Goal: Task Accomplishment & Management: Use online tool/utility

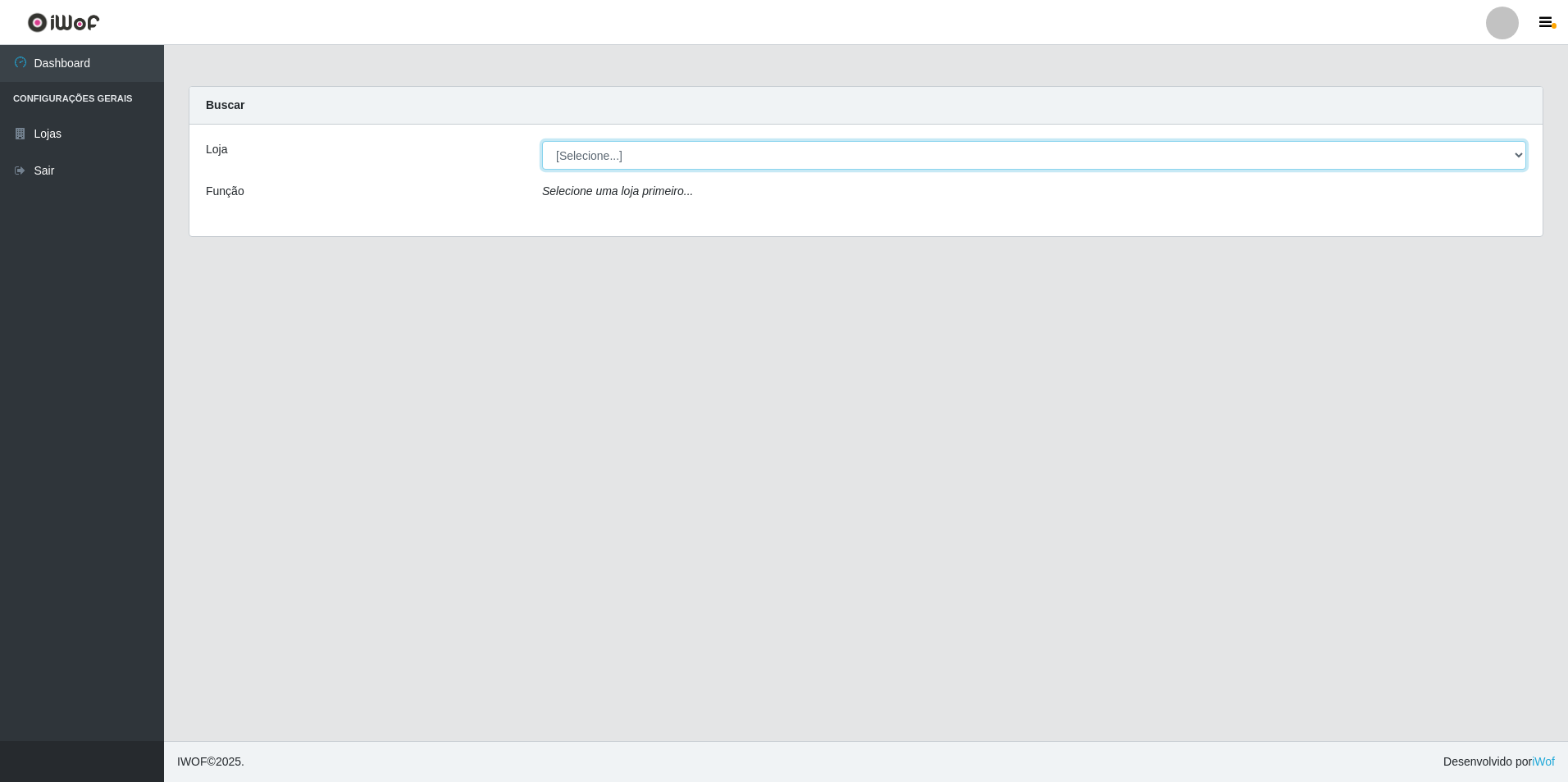
click at [1510, 166] on select "[Selecione...] Extrabom - Loja 57 Anchieta" at bounding box center [1034, 155] width 984 height 29
select select "470"
click at [542, 141] on select "[Selecione...] Extrabom - Loja 57 Anchieta" at bounding box center [1034, 155] width 984 height 29
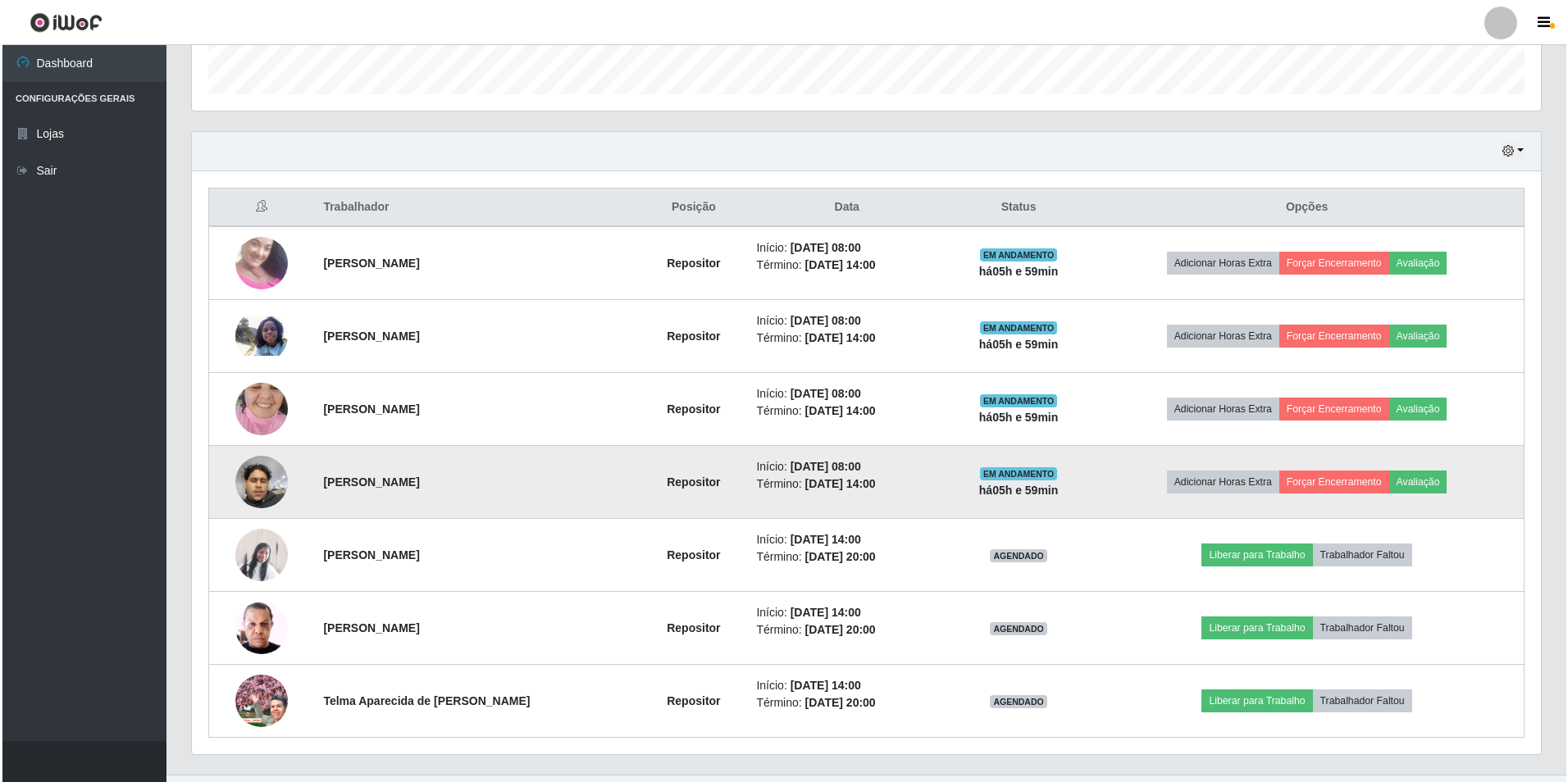
scroll to position [525, 0]
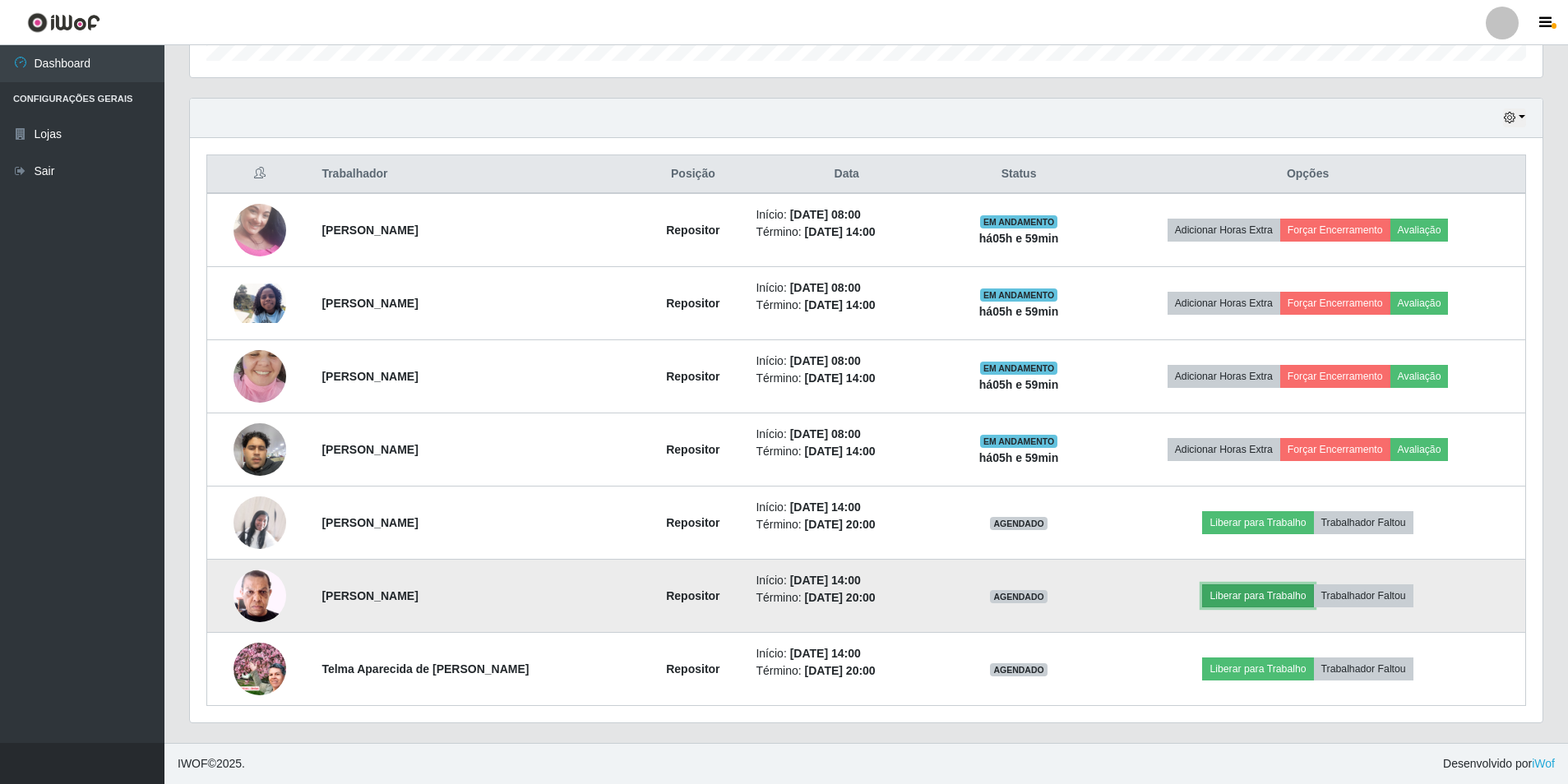
click at [1224, 597] on button "Liberar para Trabalho" at bounding box center [1258, 596] width 111 height 23
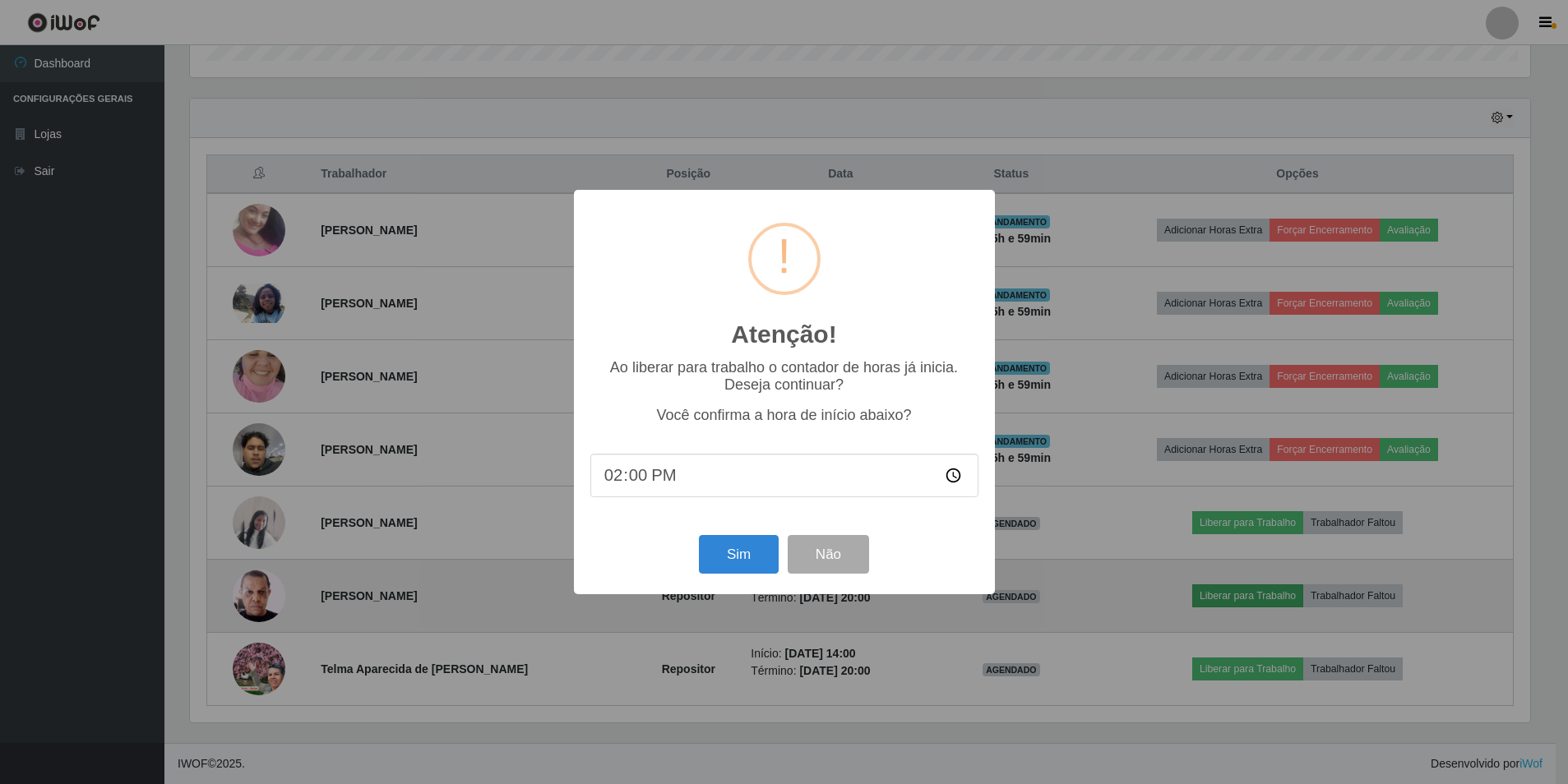
scroll to position [341, 1345]
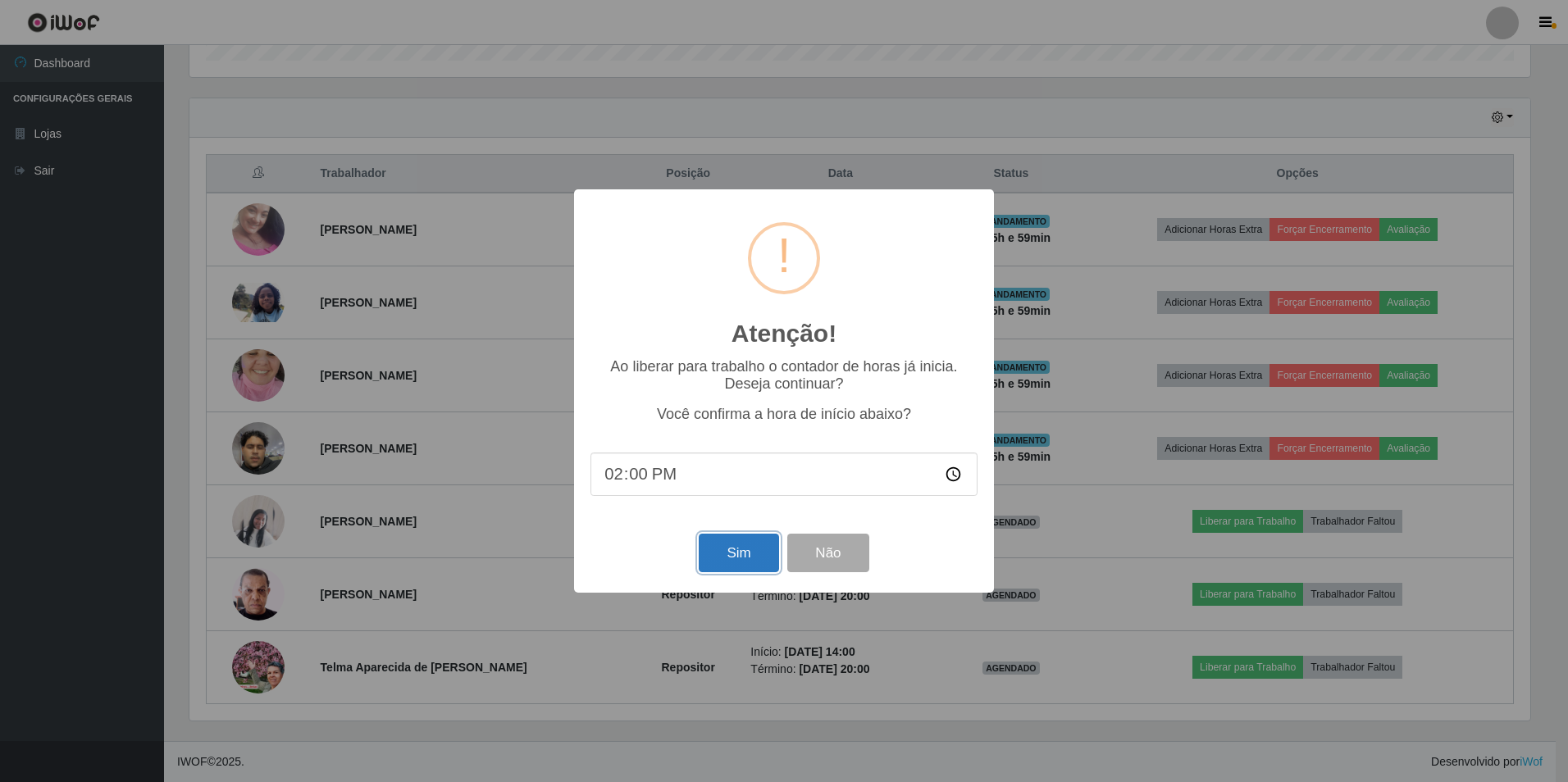
click at [711, 572] on button "Sim" at bounding box center [738, 553] width 80 height 39
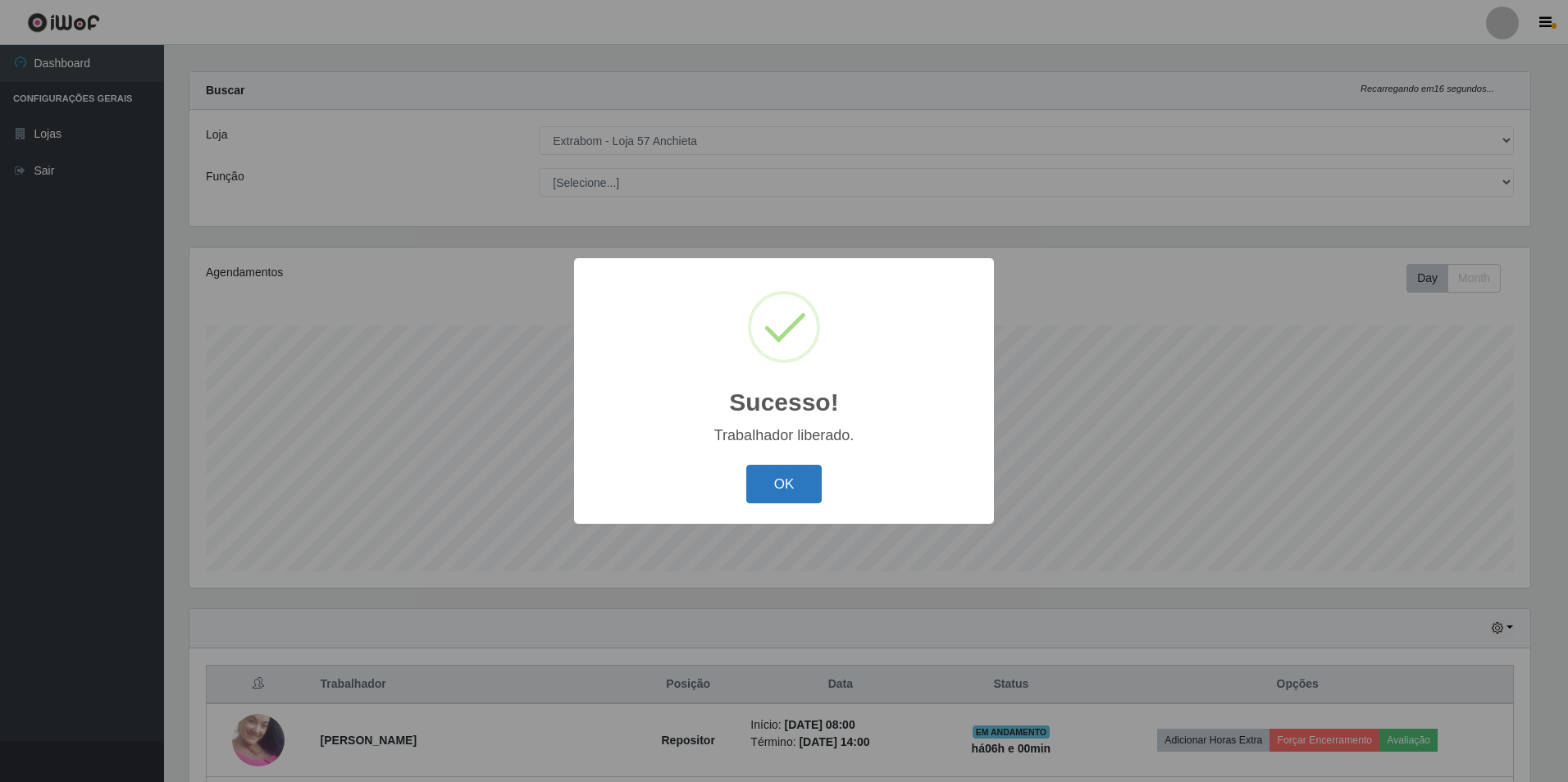
click at [776, 493] on button "OK" at bounding box center [784, 484] width 76 height 39
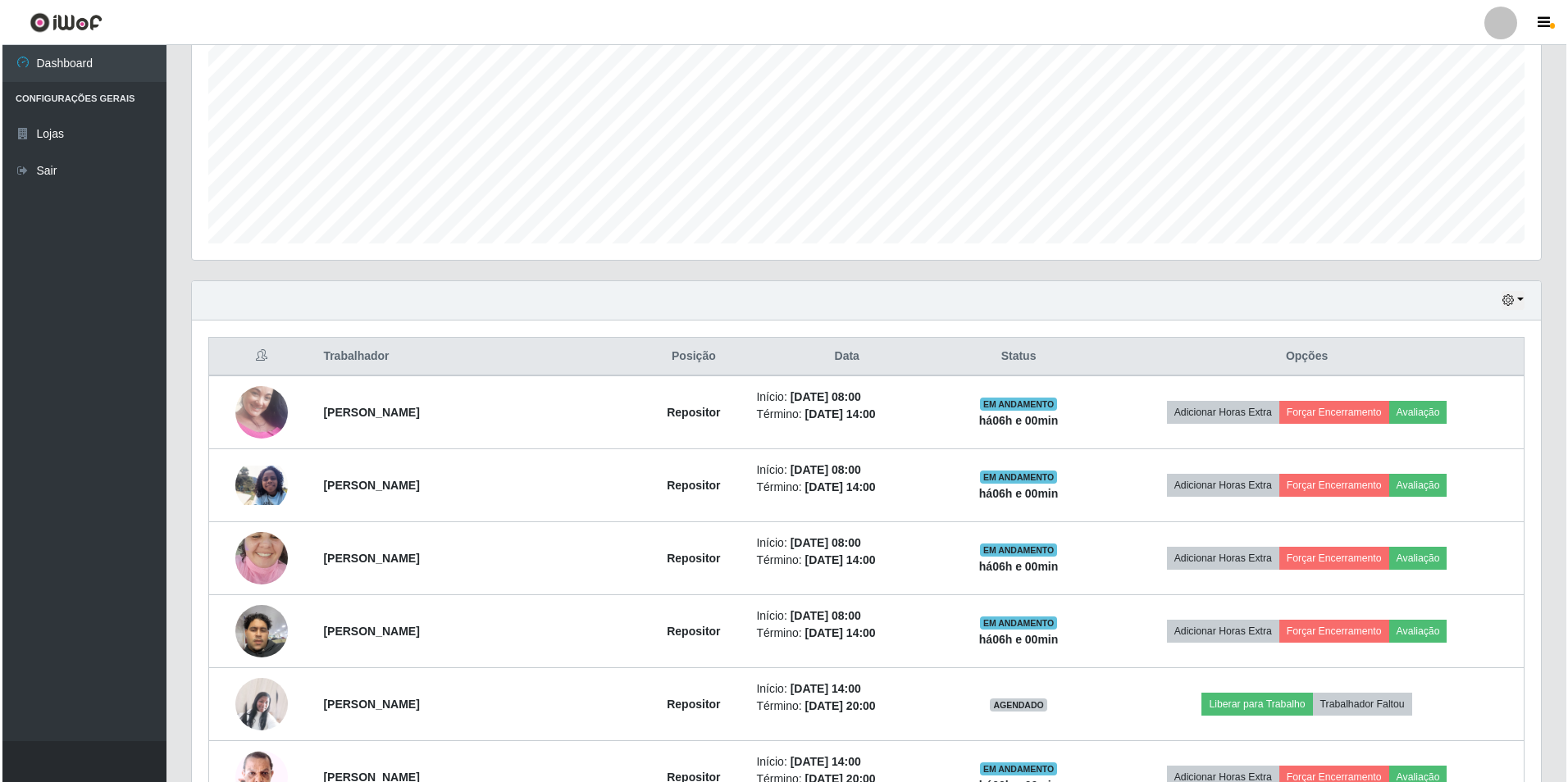
scroll to position [525, 0]
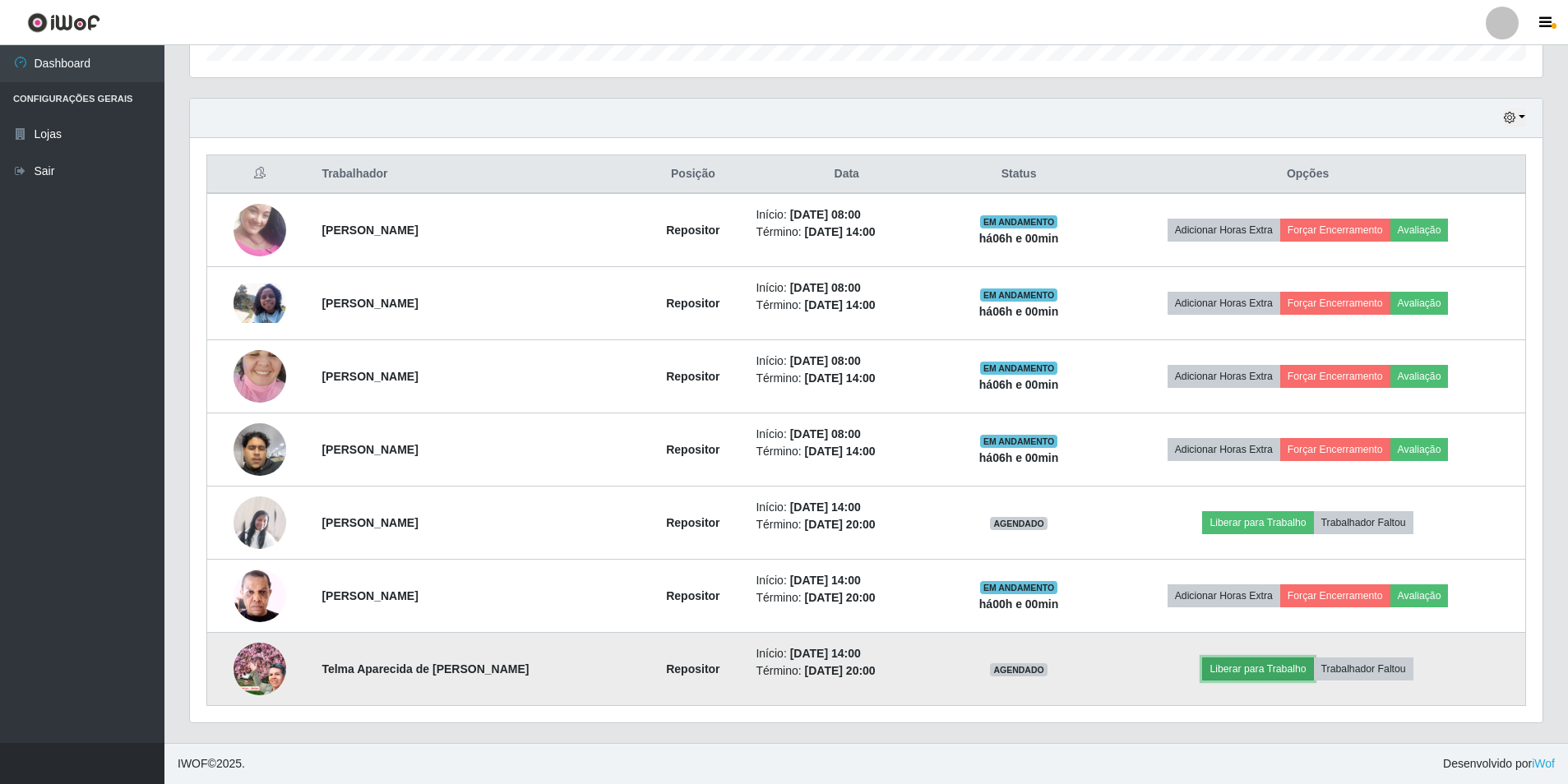
click at [1230, 674] on button "Liberar para Trabalho" at bounding box center [1258, 669] width 111 height 23
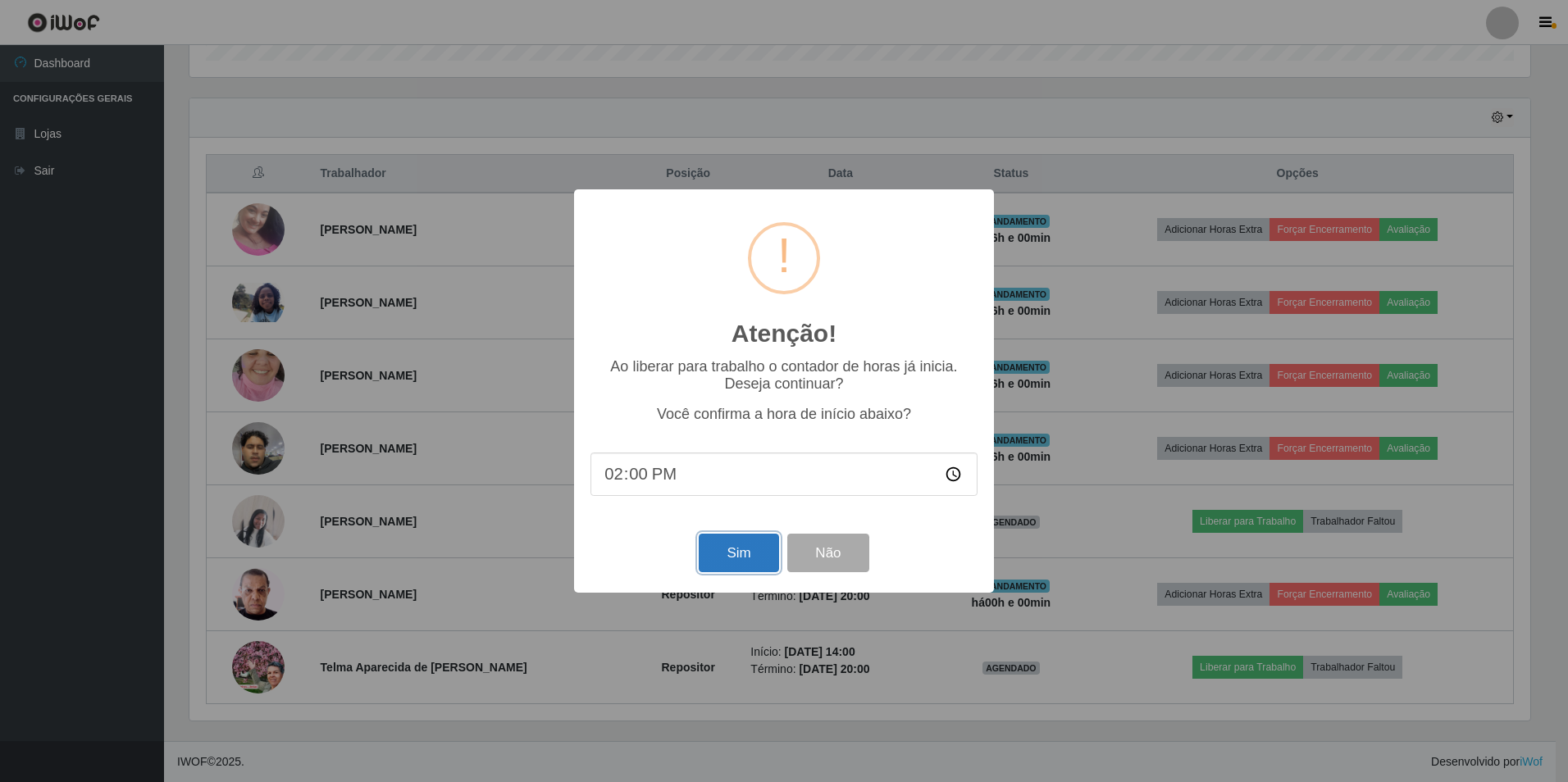
click at [744, 557] on button "Sim" at bounding box center [738, 553] width 80 height 39
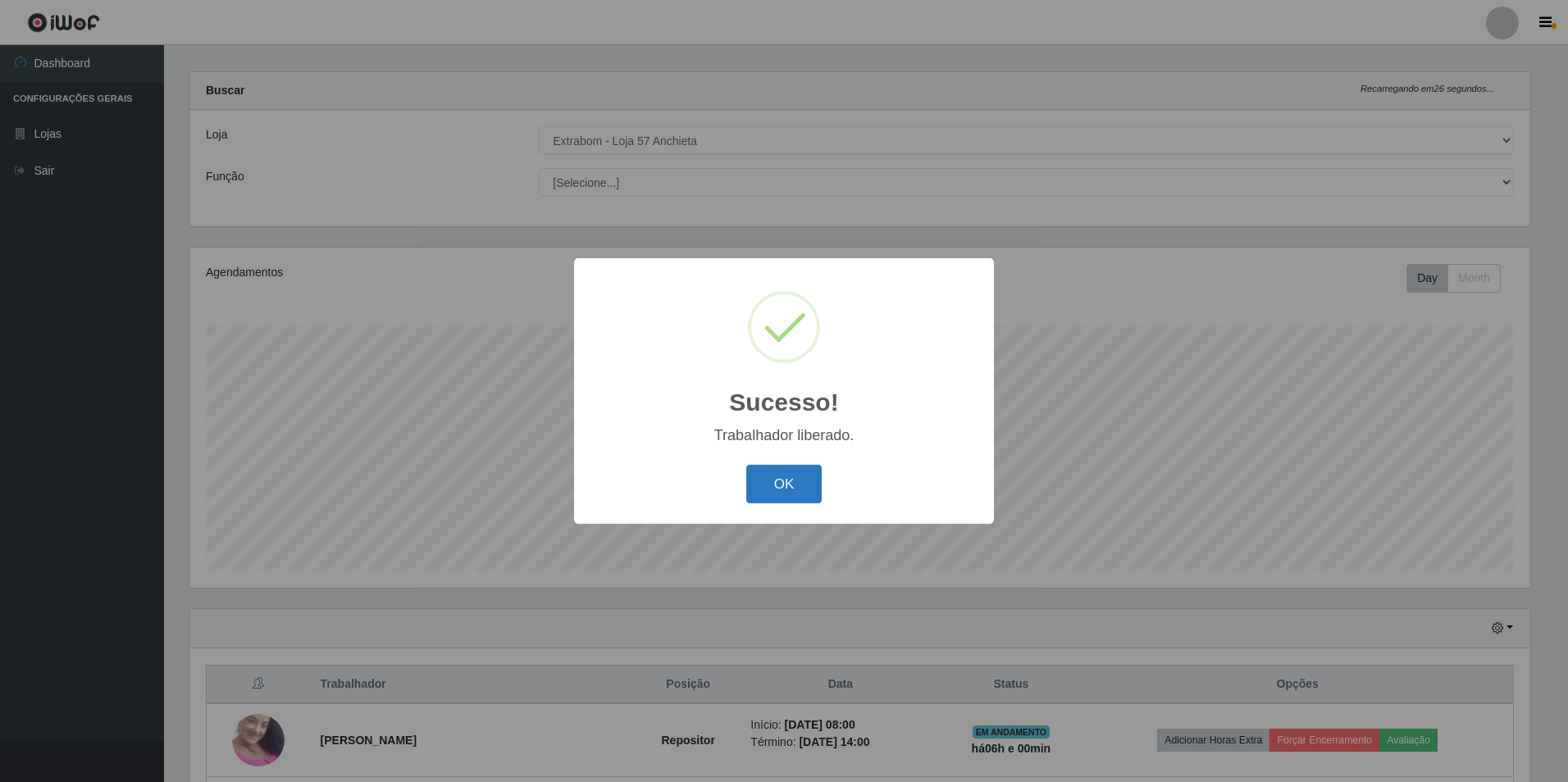
click at [795, 479] on button "OK" at bounding box center [784, 484] width 76 height 39
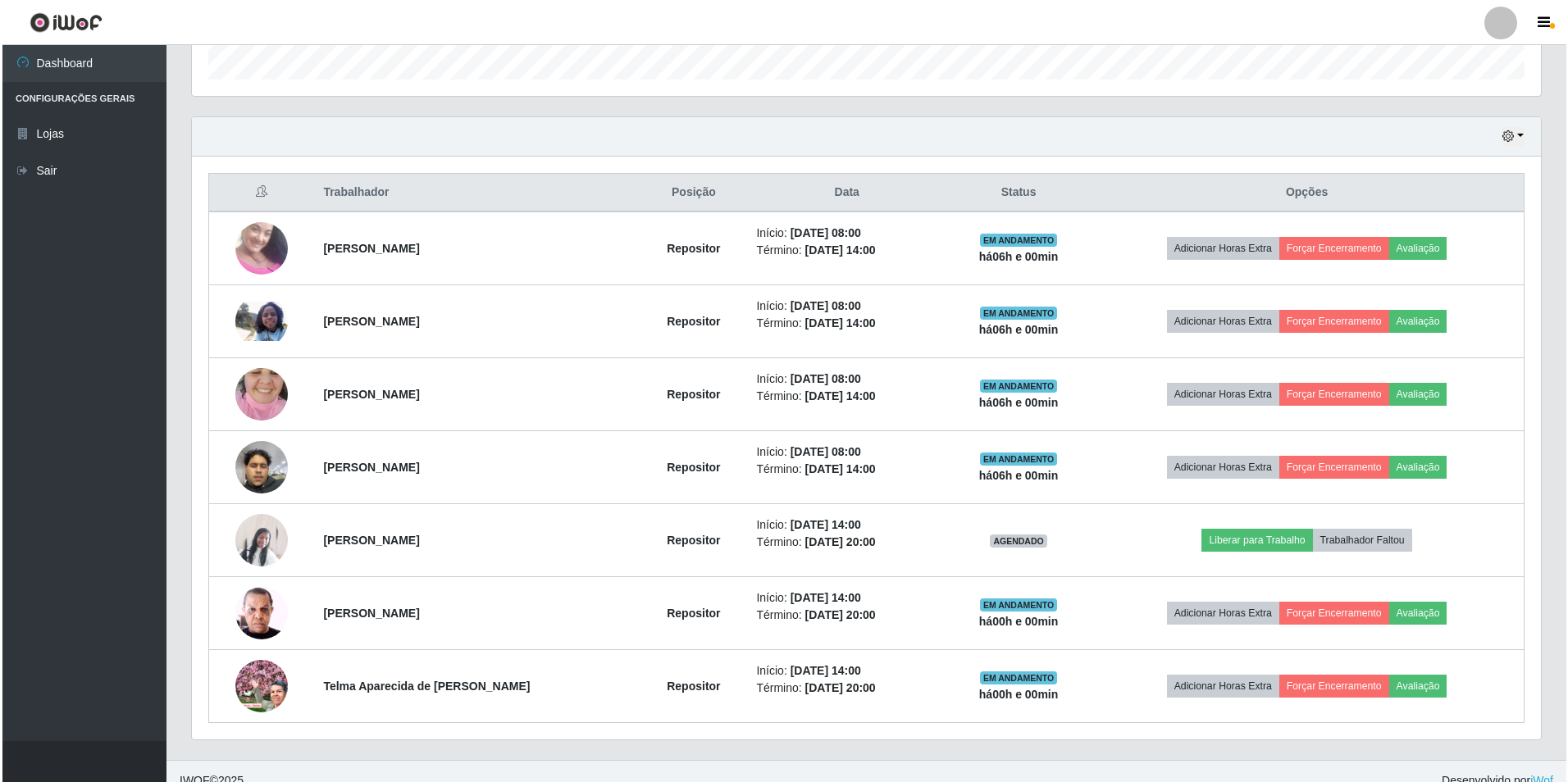
scroll to position [525, 0]
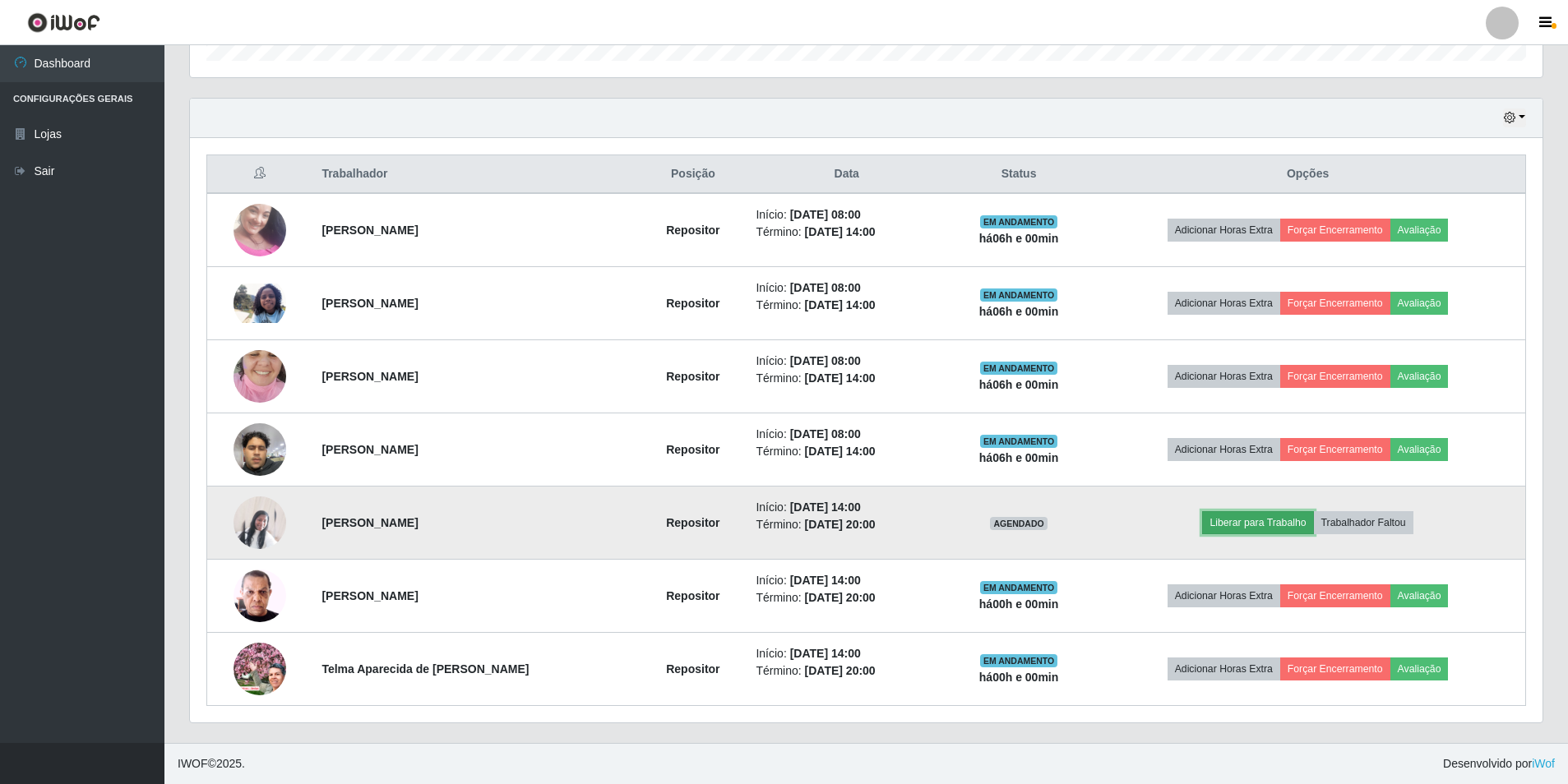
click at [1219, 515] on button "Liberar para Trabalho" at bounding box center [1258, 523] width 111 height 23
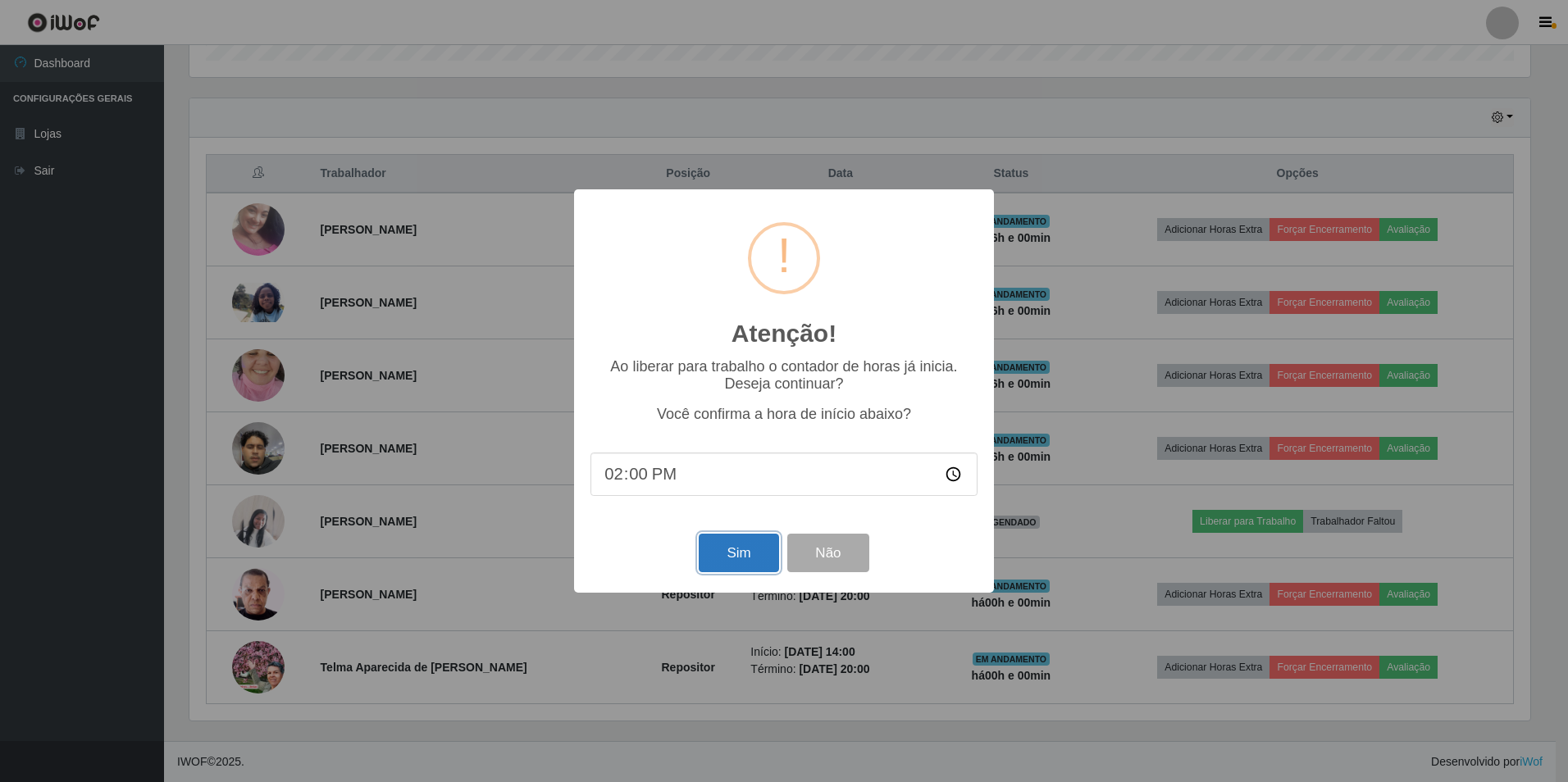
click at [740, 551] on button "Sim" at bounding box center [738, 553] width 80 height 39
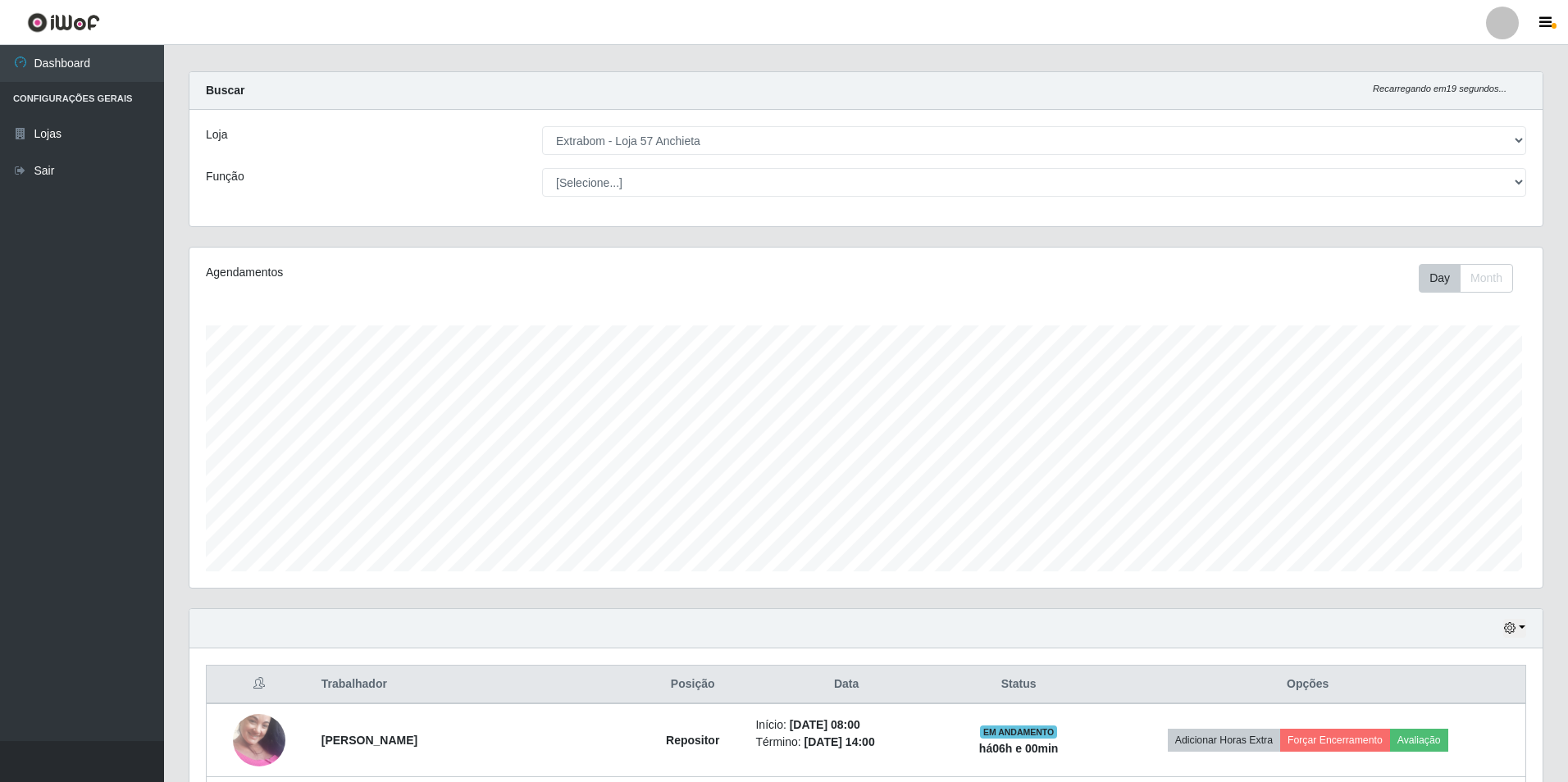
scroll to position [0, 0]
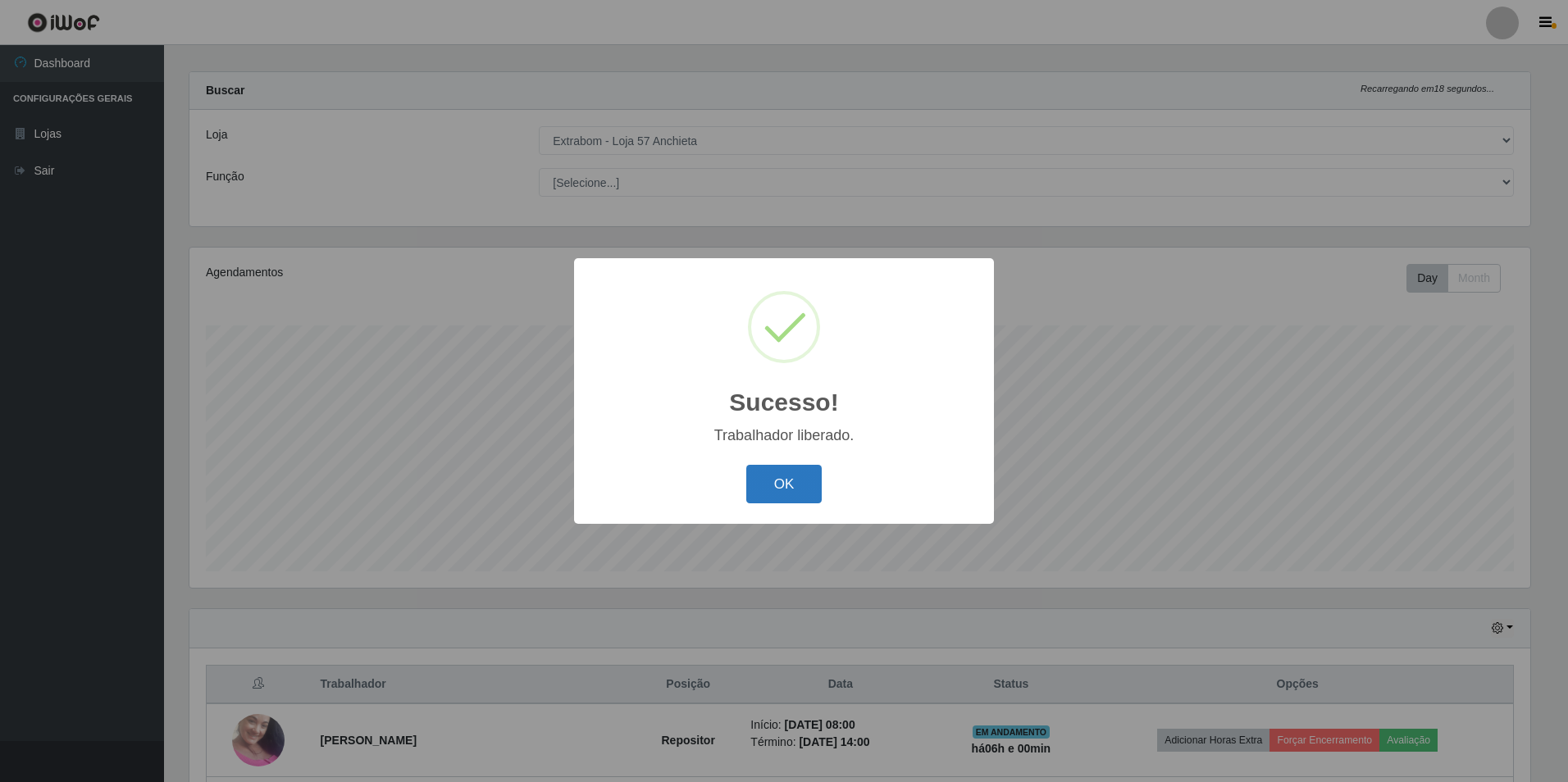
click at [761, 499] on button "OK" at bounding box center [784, 484] width 76 height 39
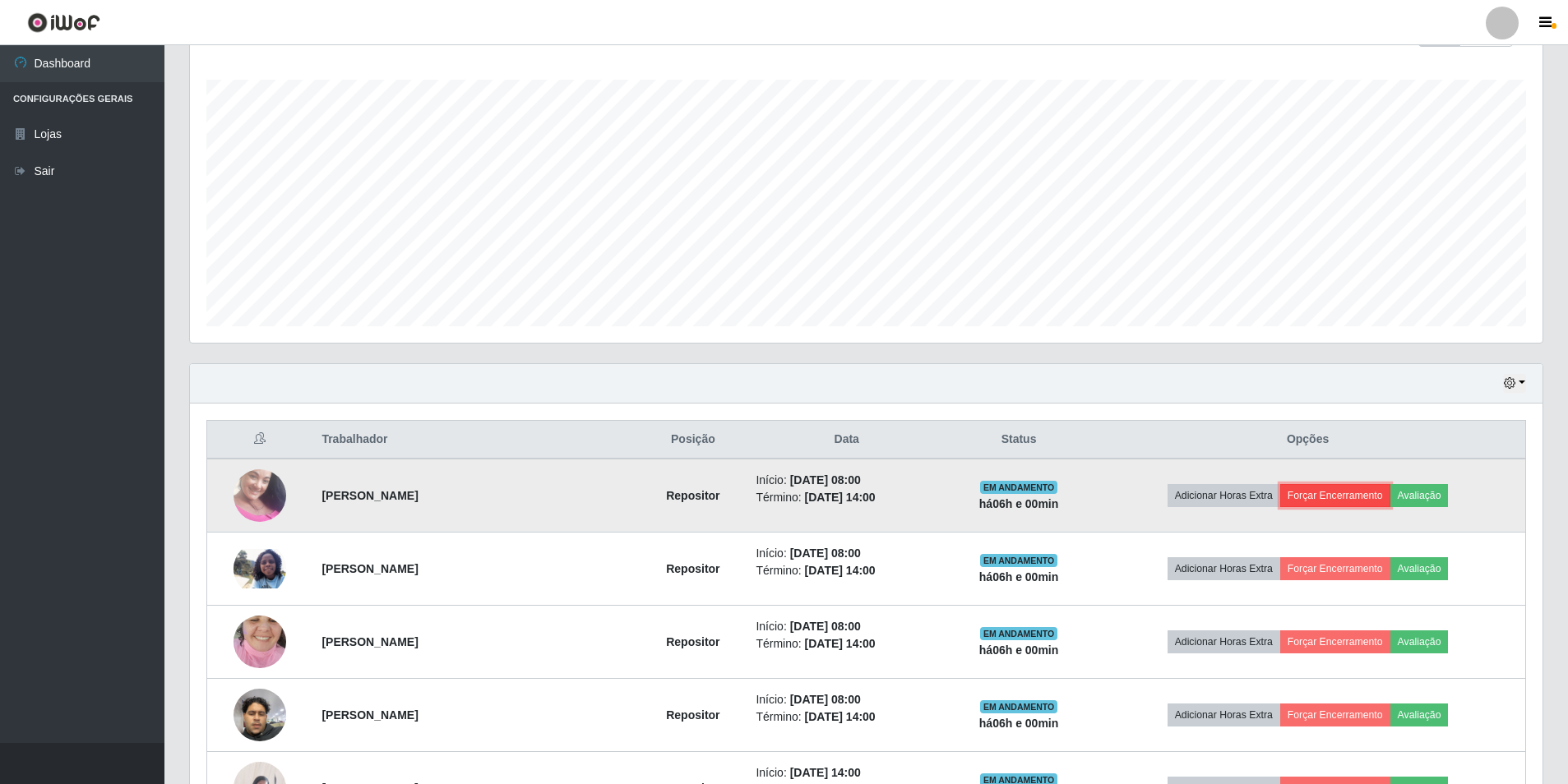
click at [1318, 498] on button "Forçar Encerramento" at bounding box center [1335, 496] width 110 height 23
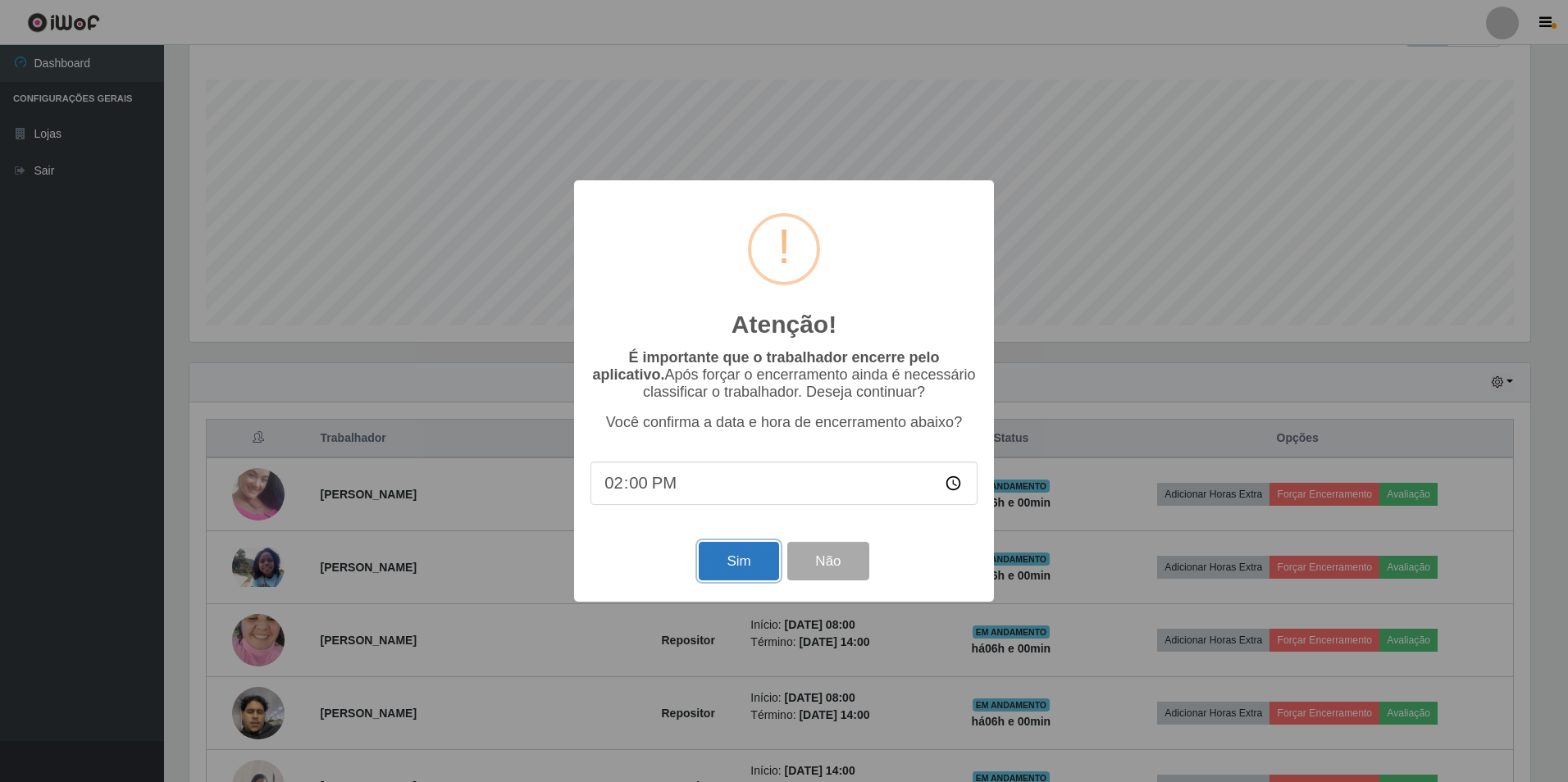
click at [746, 570] on button "Sim" at bounding box center [738, 561] width 80 height 39
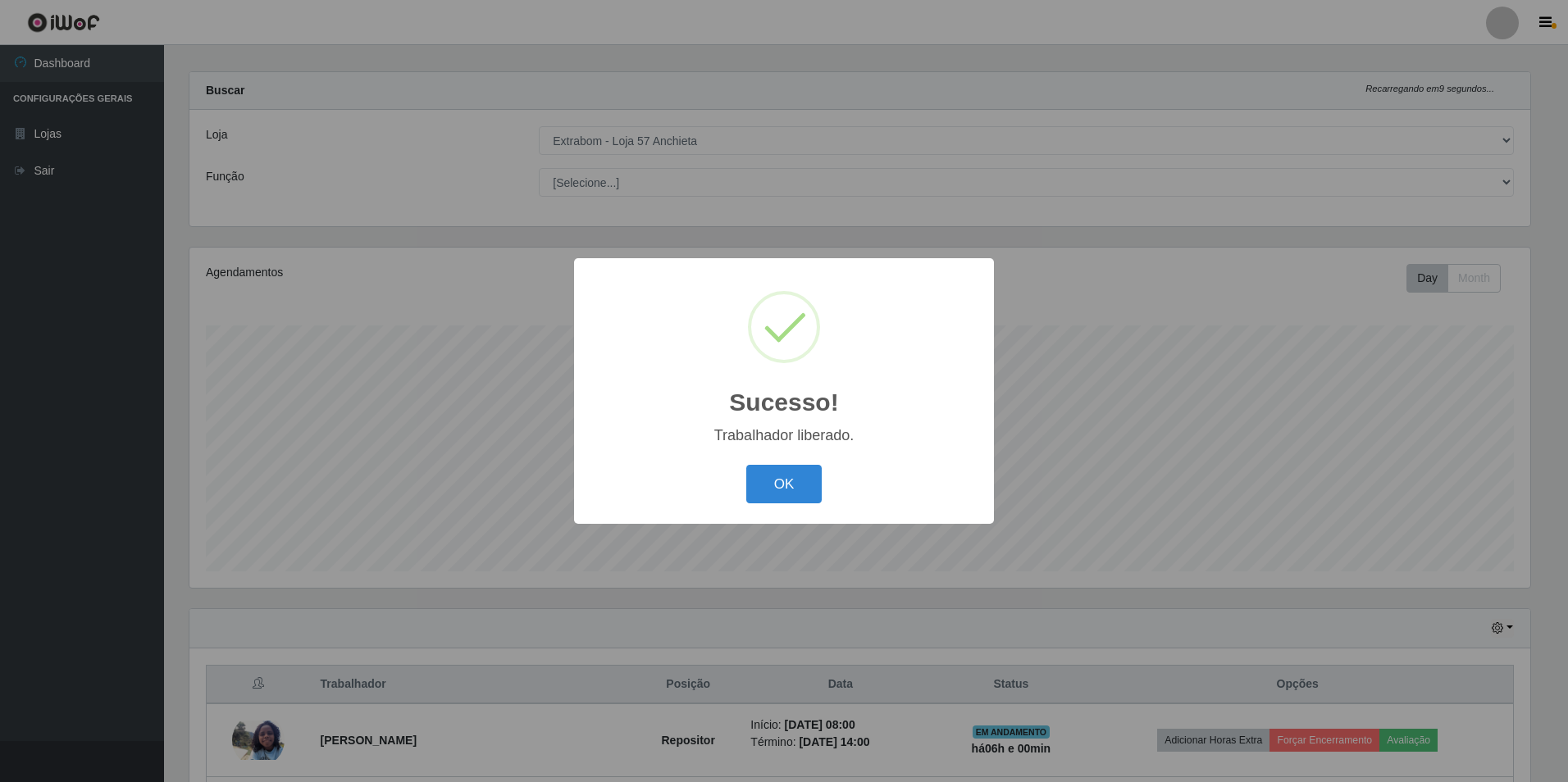
click at [746, 465] on button "OK" at bounding box center [784, 484] width 76 height 39
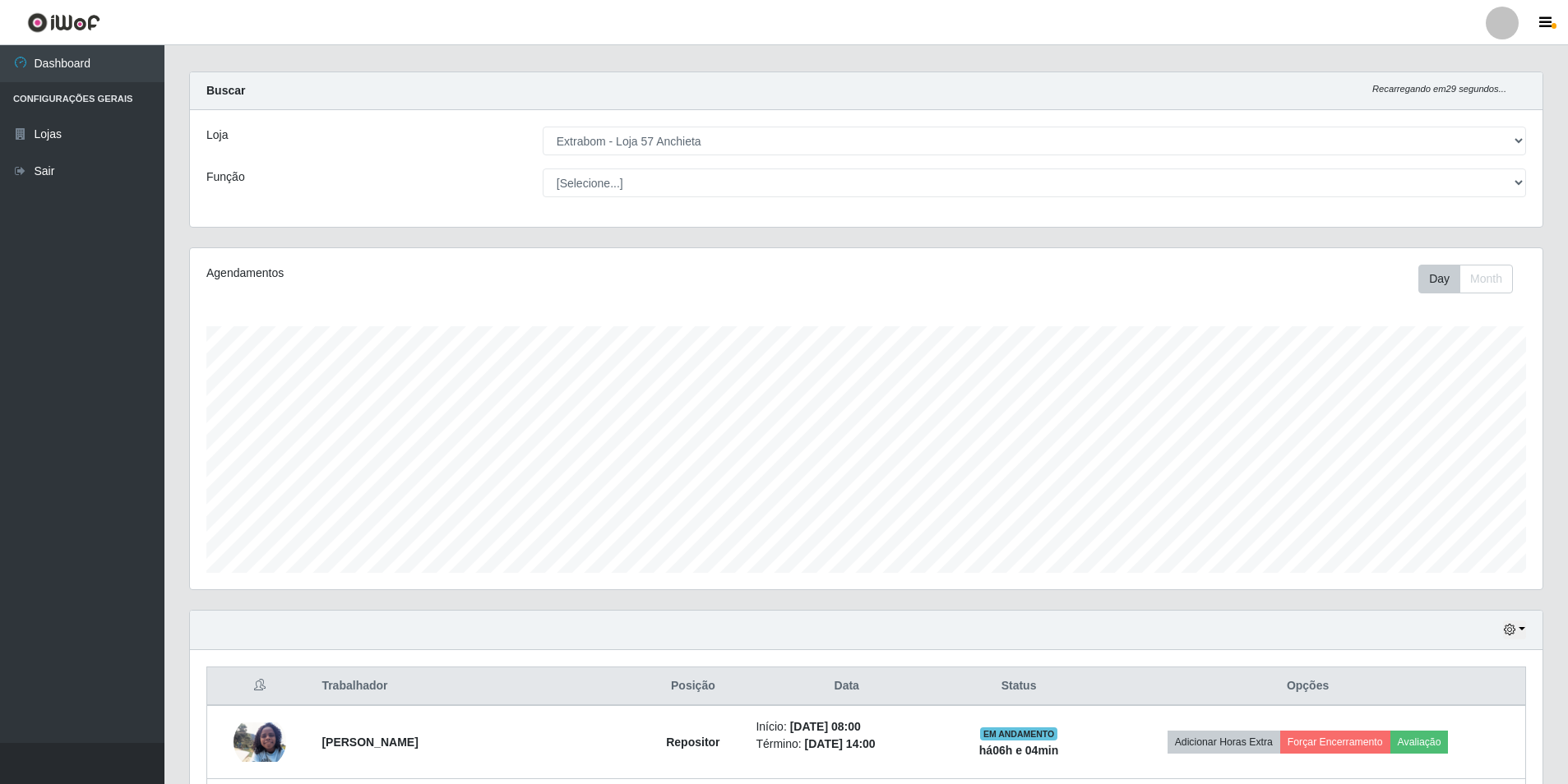
scroll to position [179, 0]
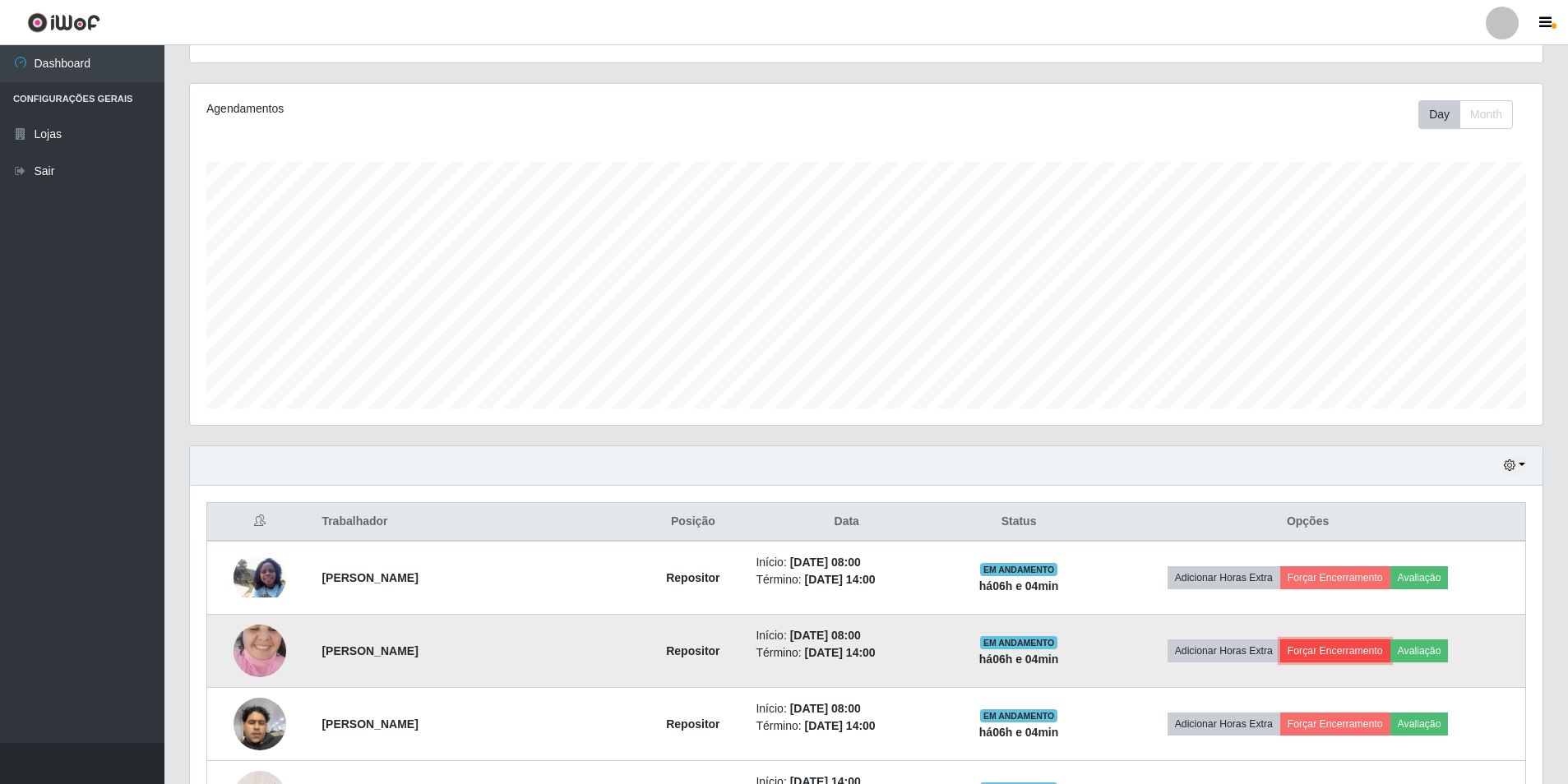
click at [1332, 647] on button "Forçar Encerramento" at bounding box center [1335, 651] width 110 height 23
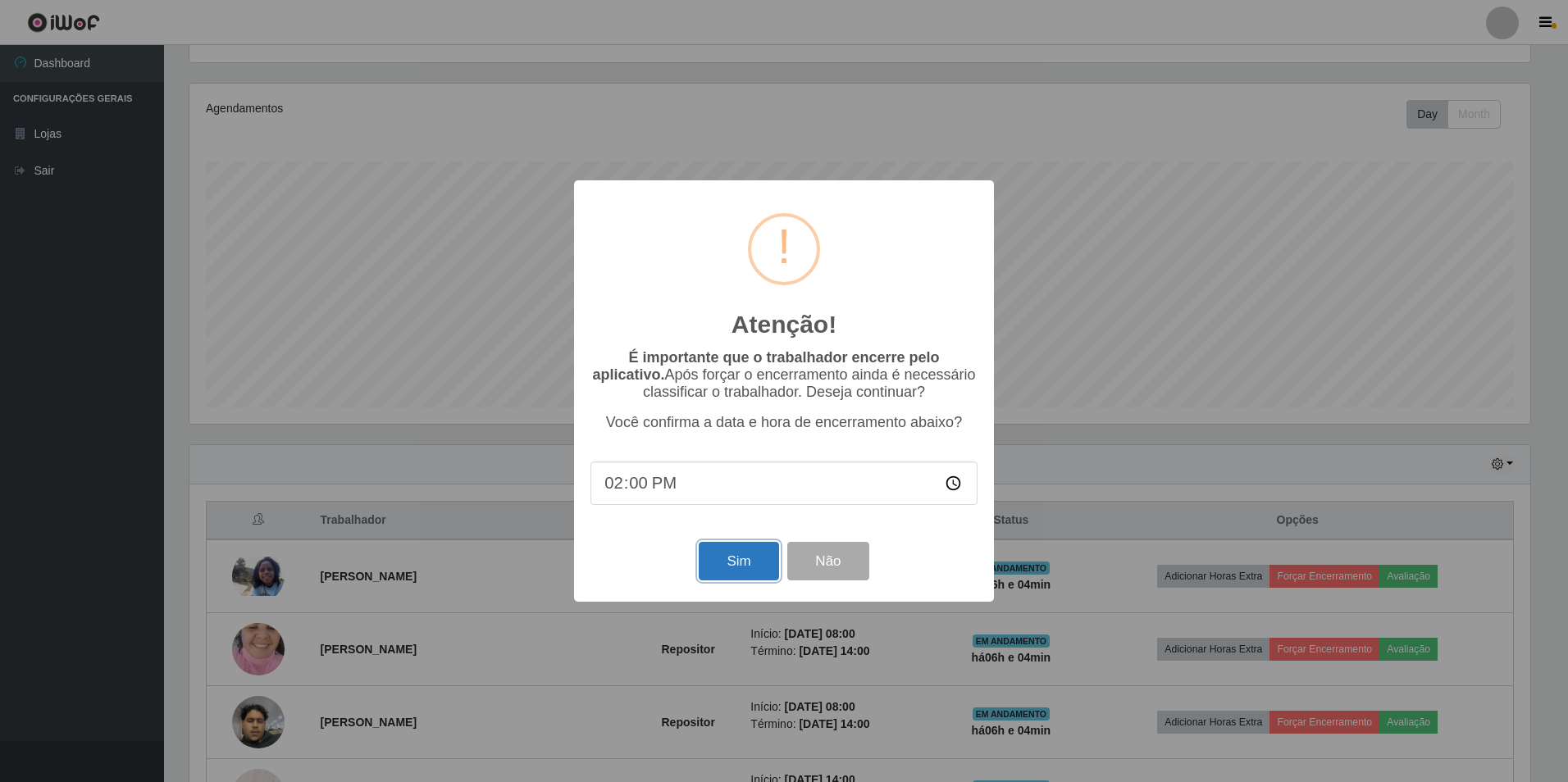
click at [721, 557] on button "Sim" at bounding box center [738, 561] width 80 height 39
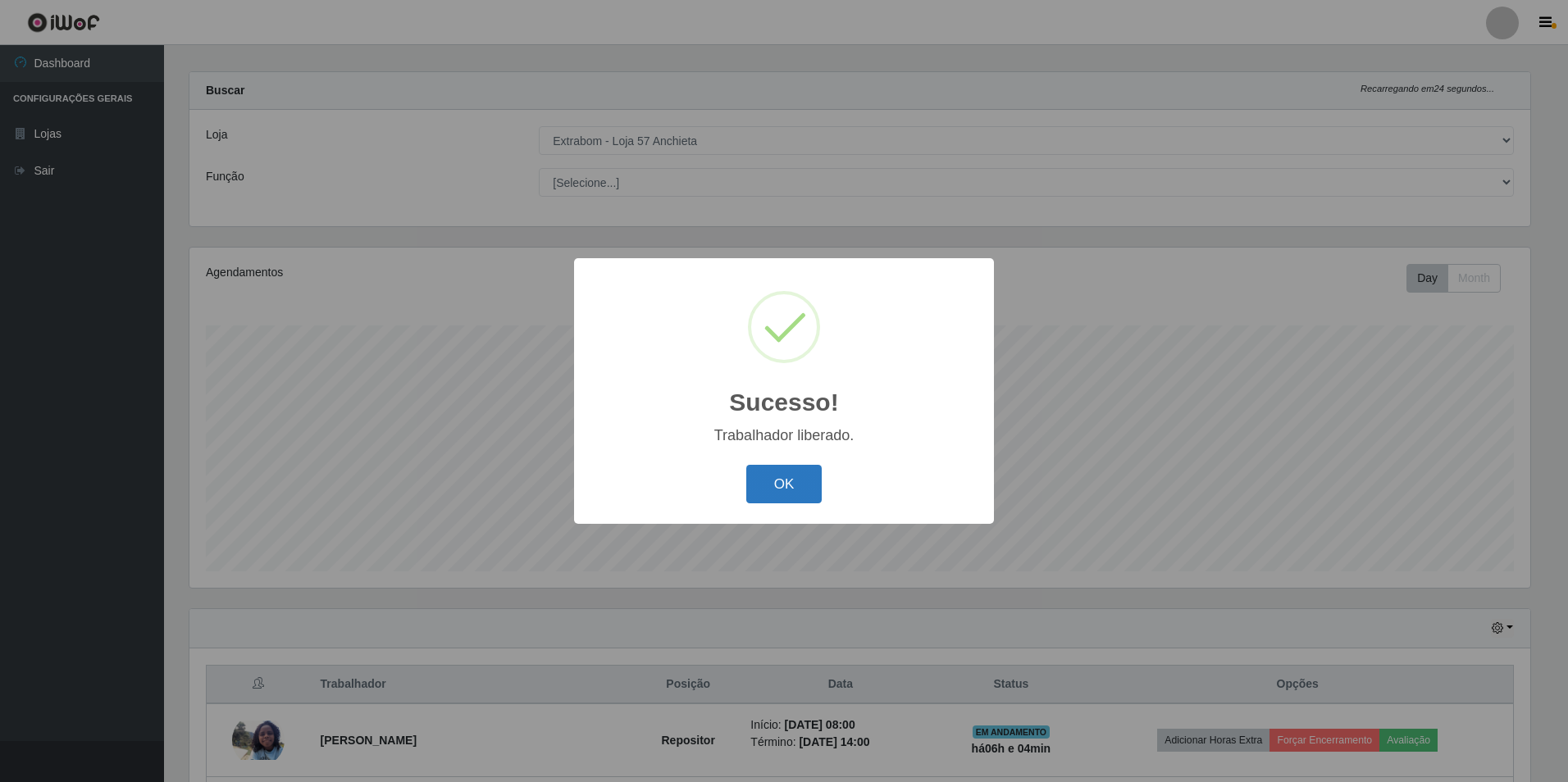
click at [783, 493] on button "OK" at bounding box center [784, 484] width 76 height 39
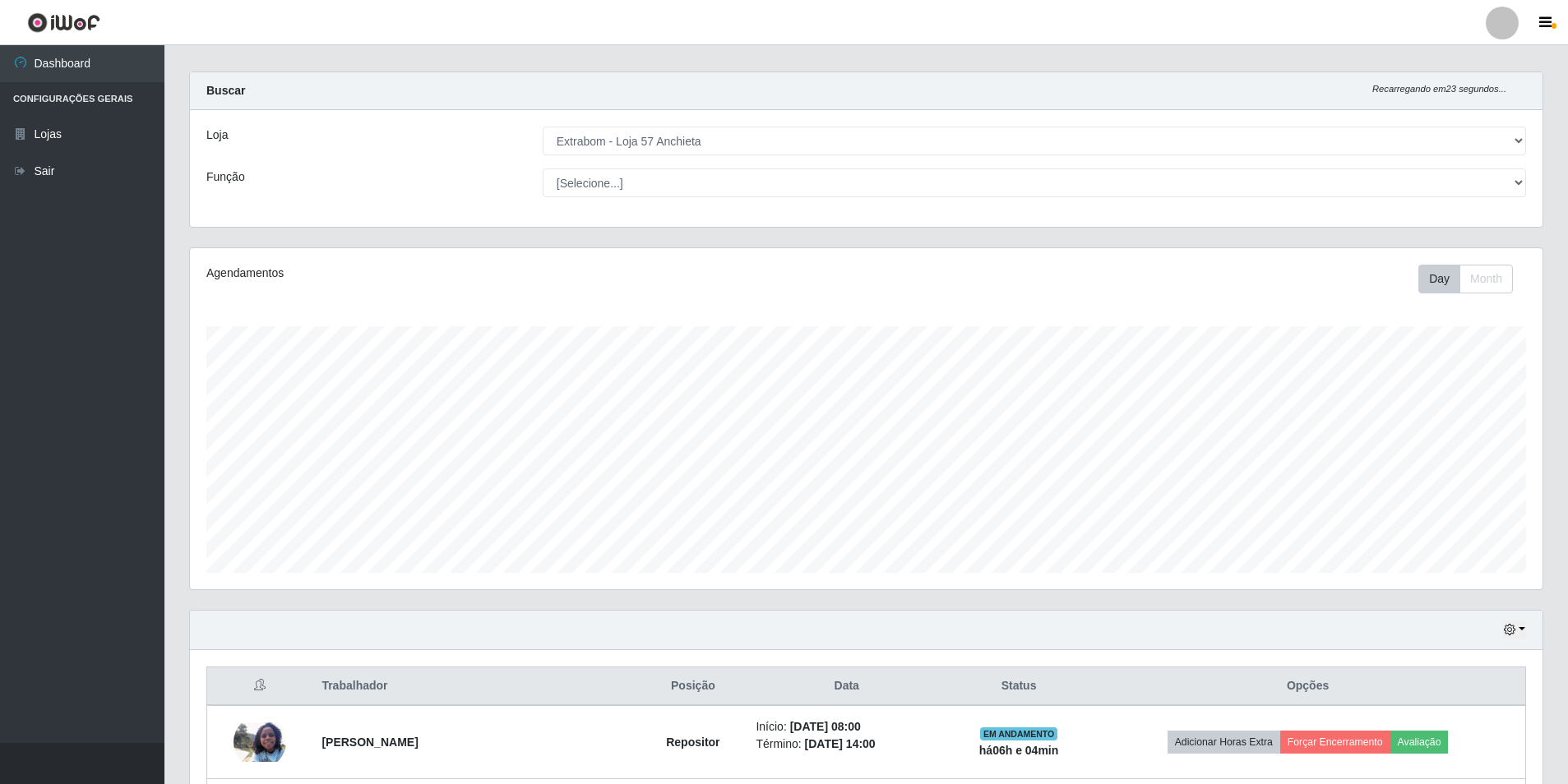
scroll to position [344, 0]
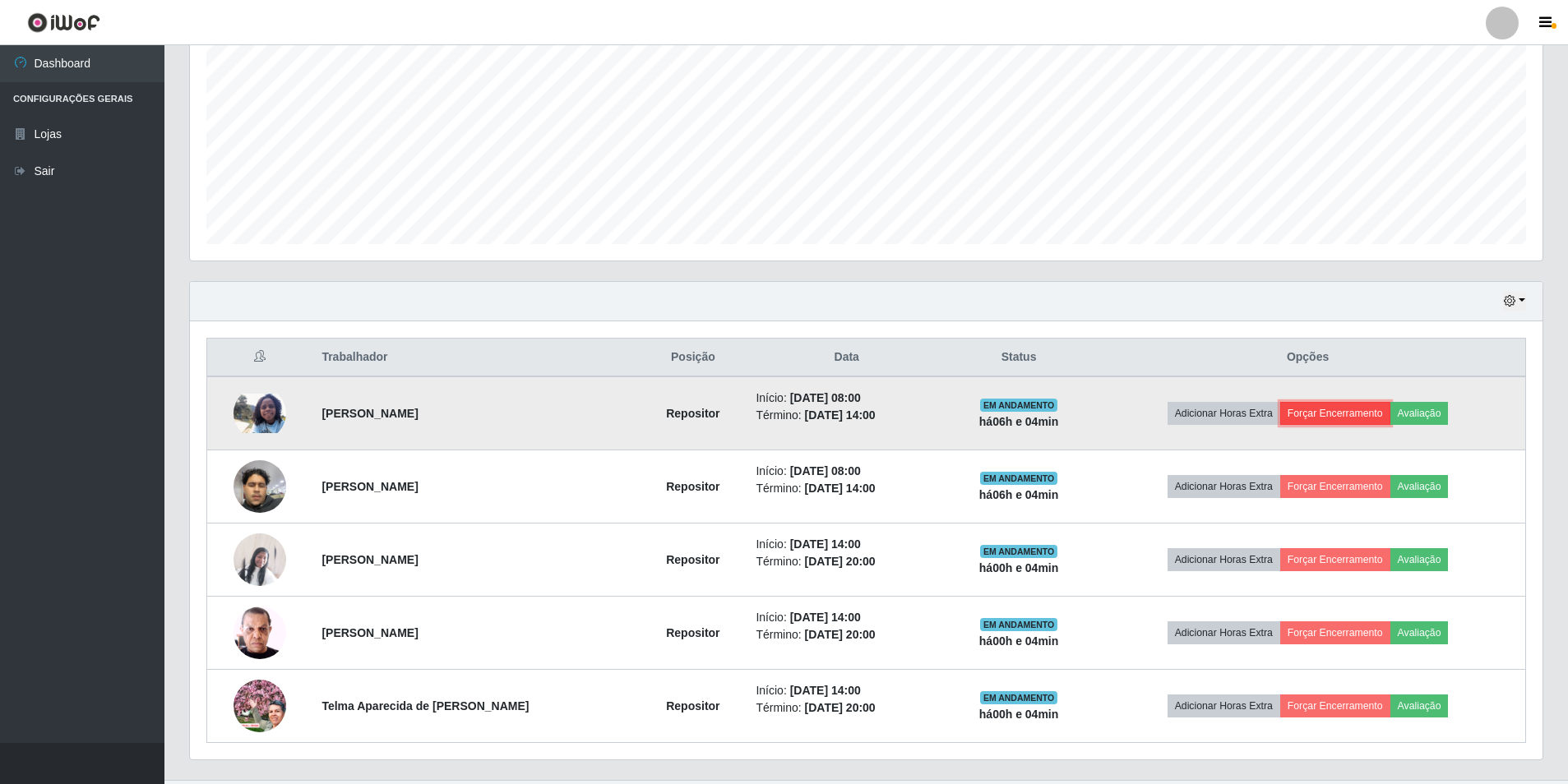
click at [1327, 412] on button "Forçar Encerramento" at bounding box center [1335, 414] width 110 height 23
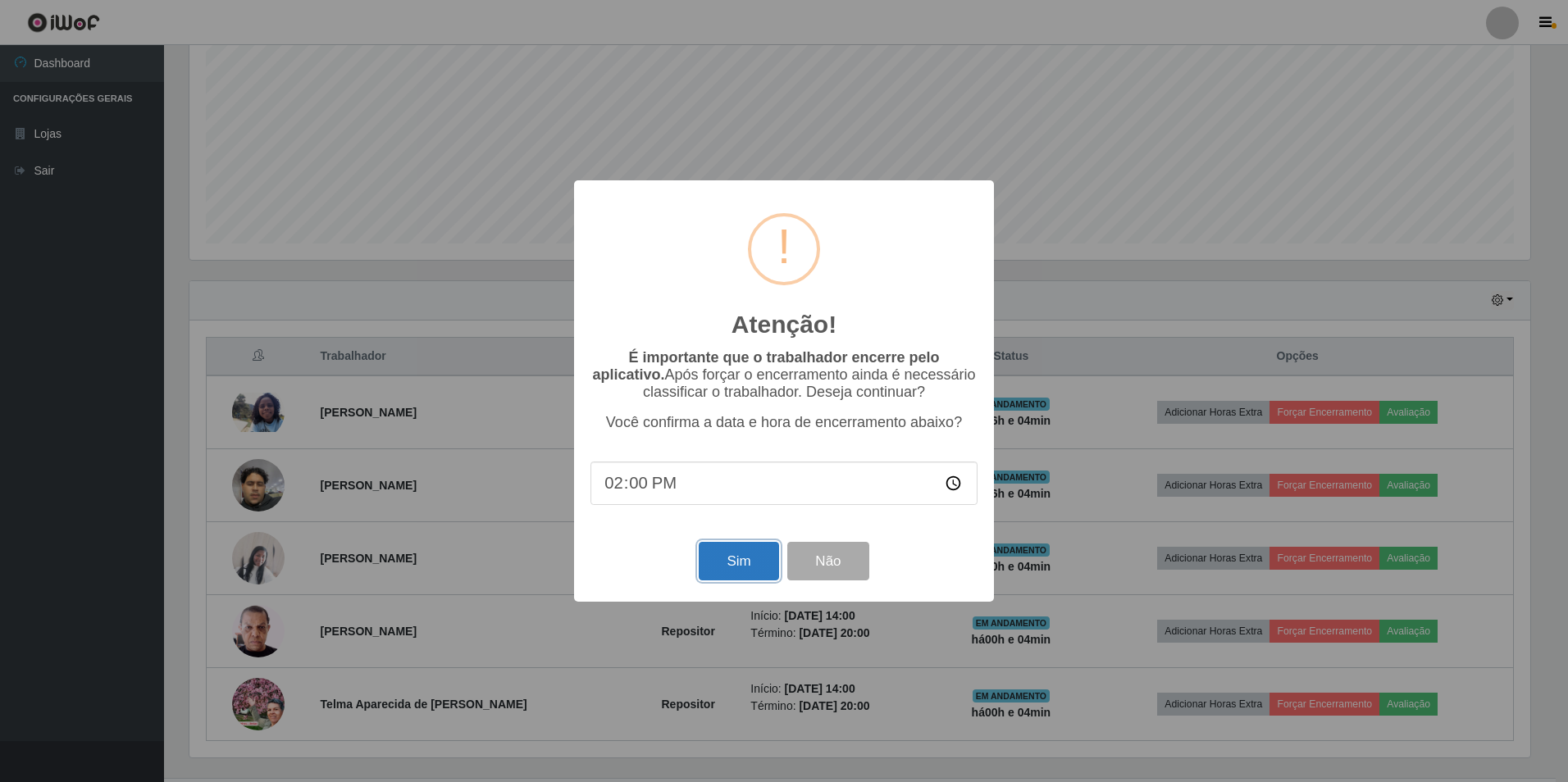
click at [750, 564] on button "Sim" at bounding box center [738, 561] width 80 height 39
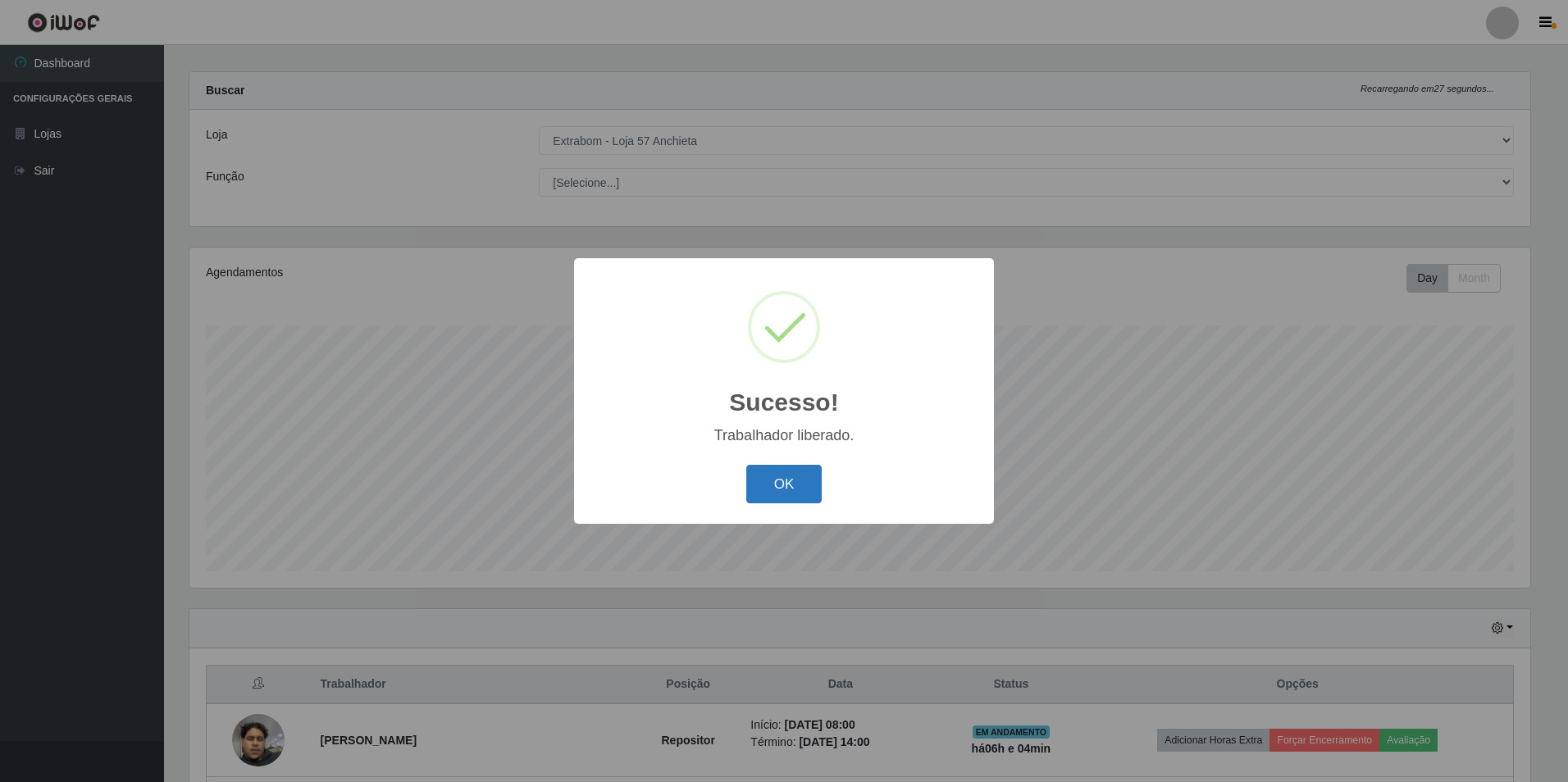
click at [801, 484] on button "OK" at bounding box center [784, 484] width 76 height 39
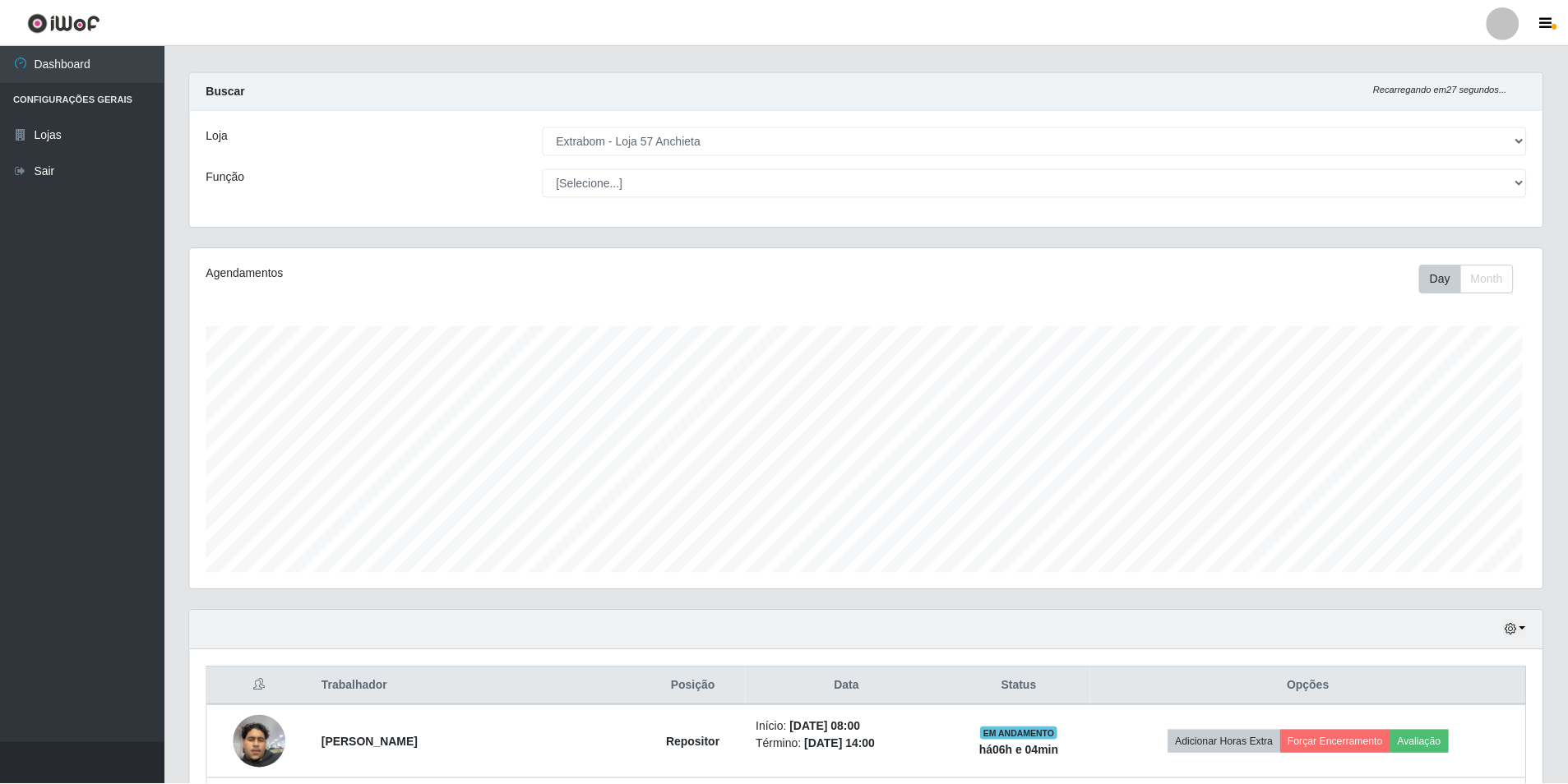
scroll to position [341, 1352]
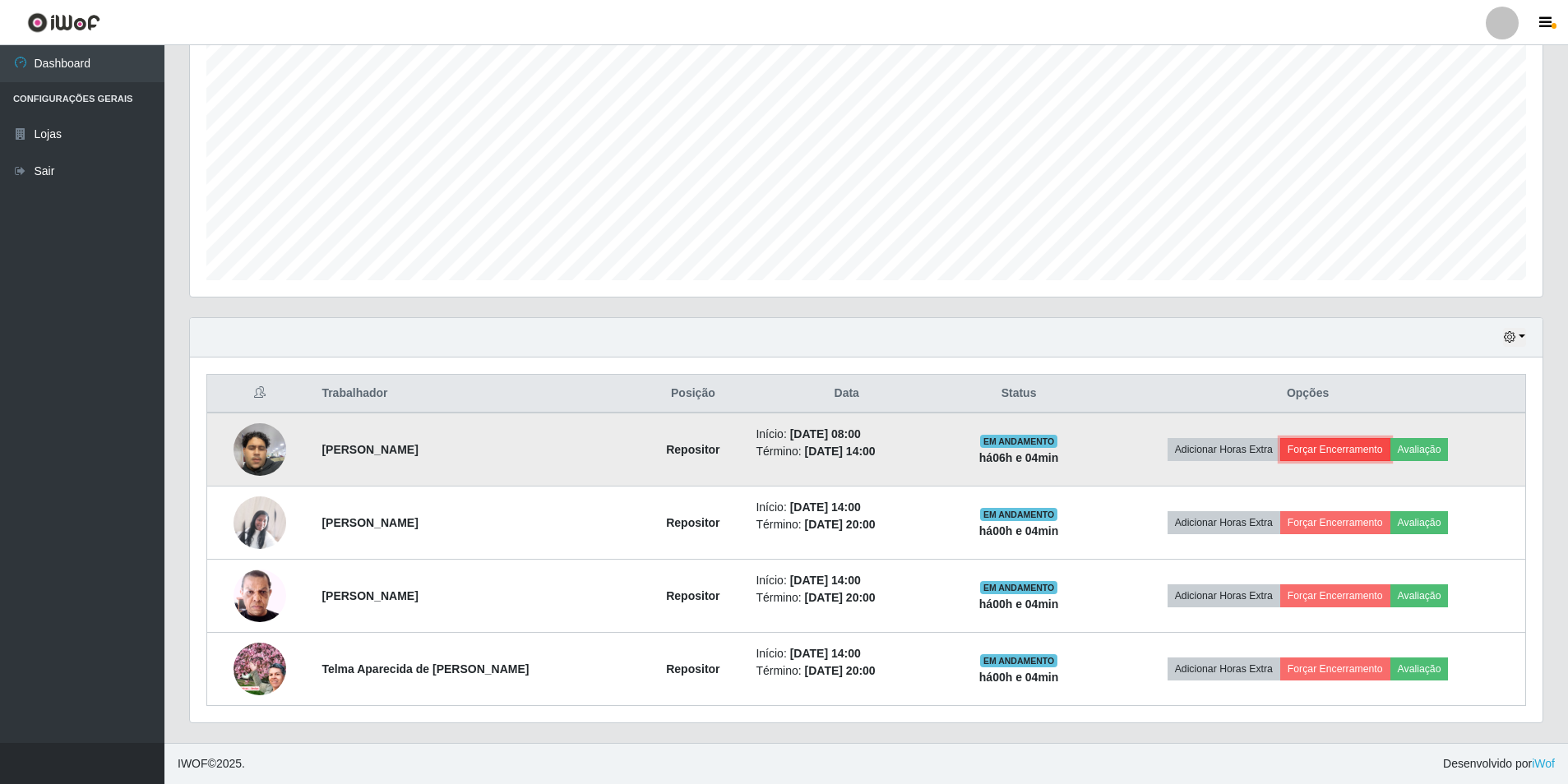
click at [1343, 449] on button "Forçar Encerramento" at bounding box center [1335, 449] width 110 height 23
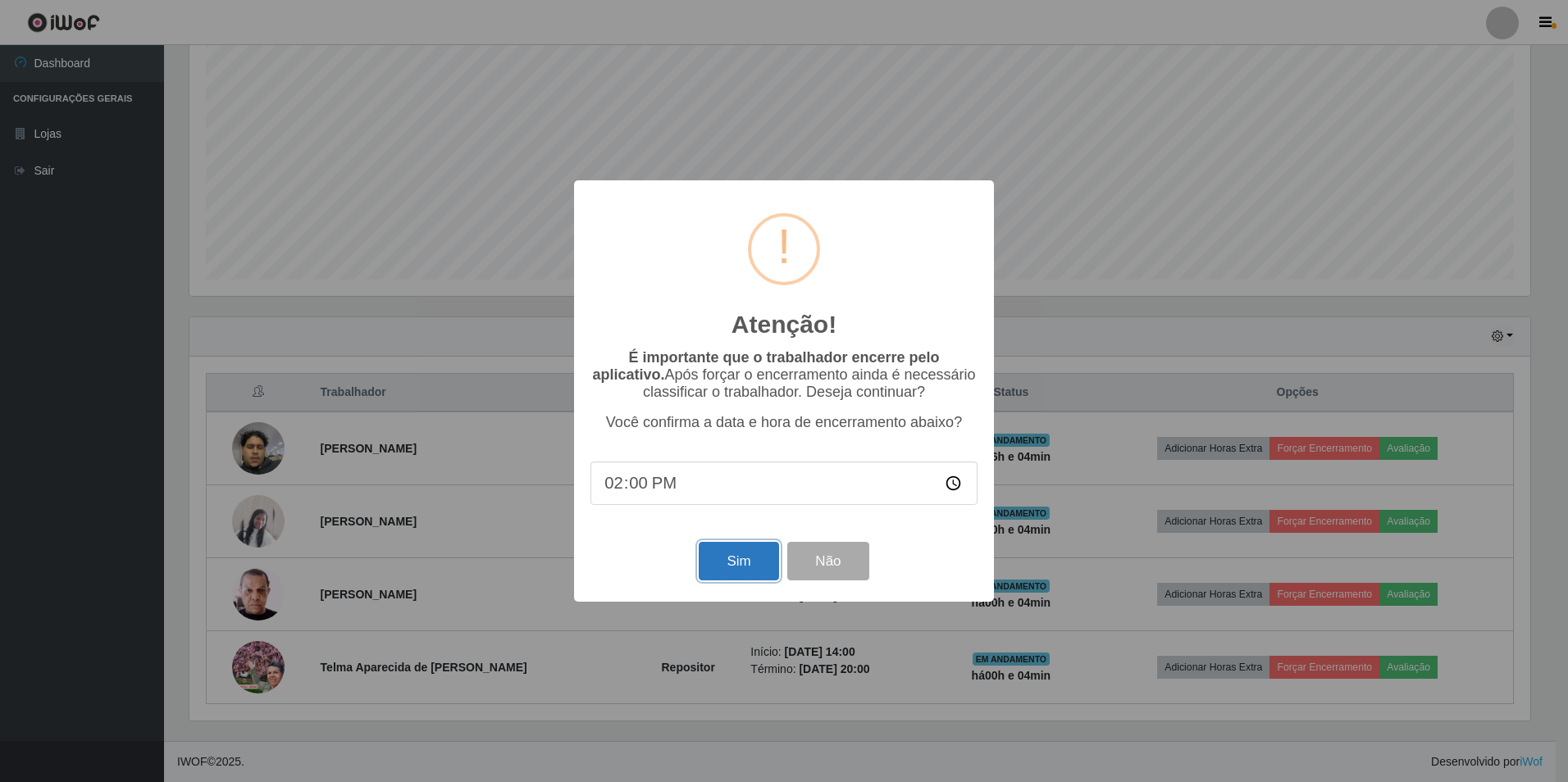
click at [732, 557] on button "Sim" at bounding box center [738, 561] width 80 height 39
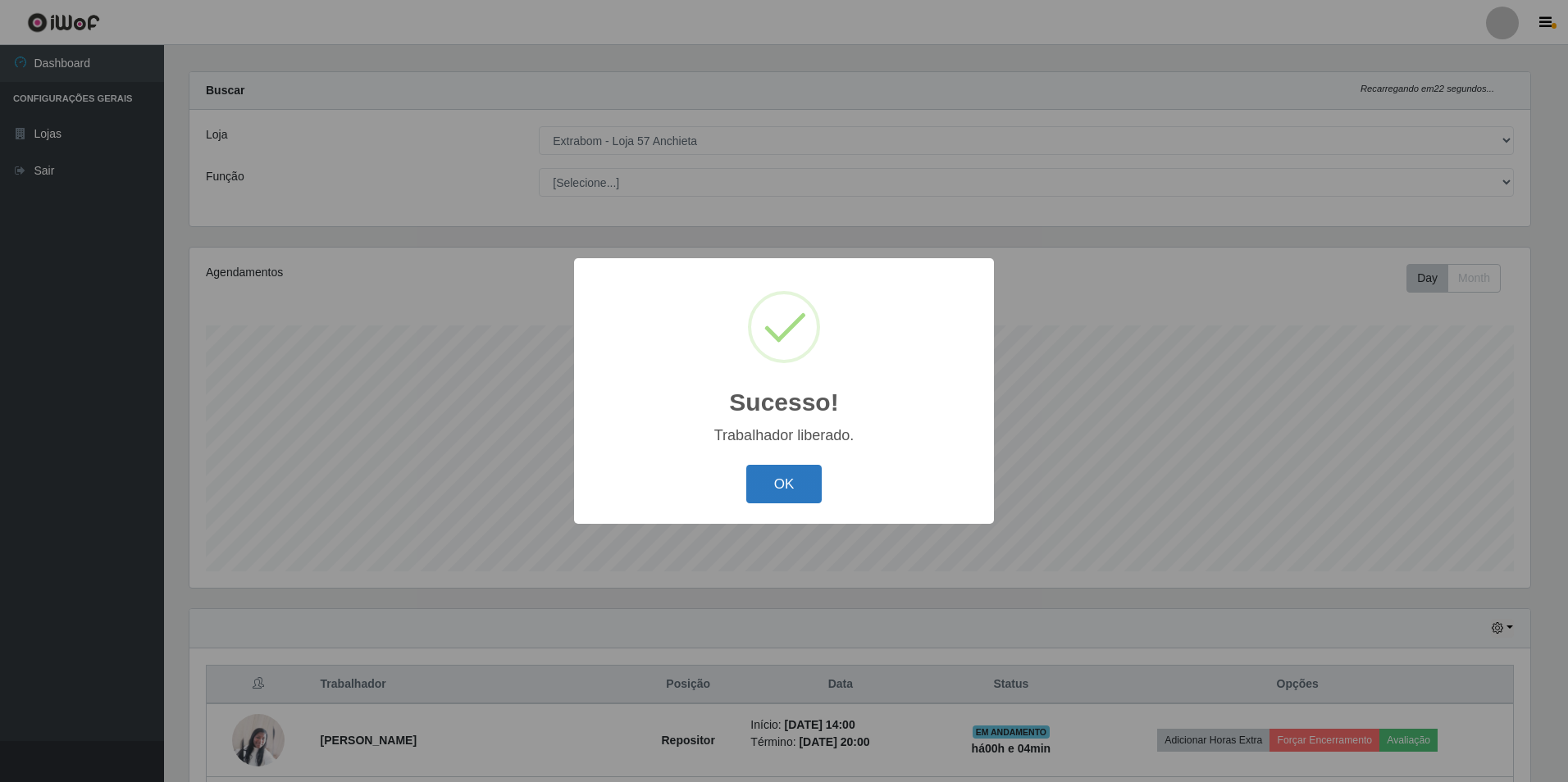
click at [789, 485] on button "OK" at bounding box center [784, 484] width 76 height 39
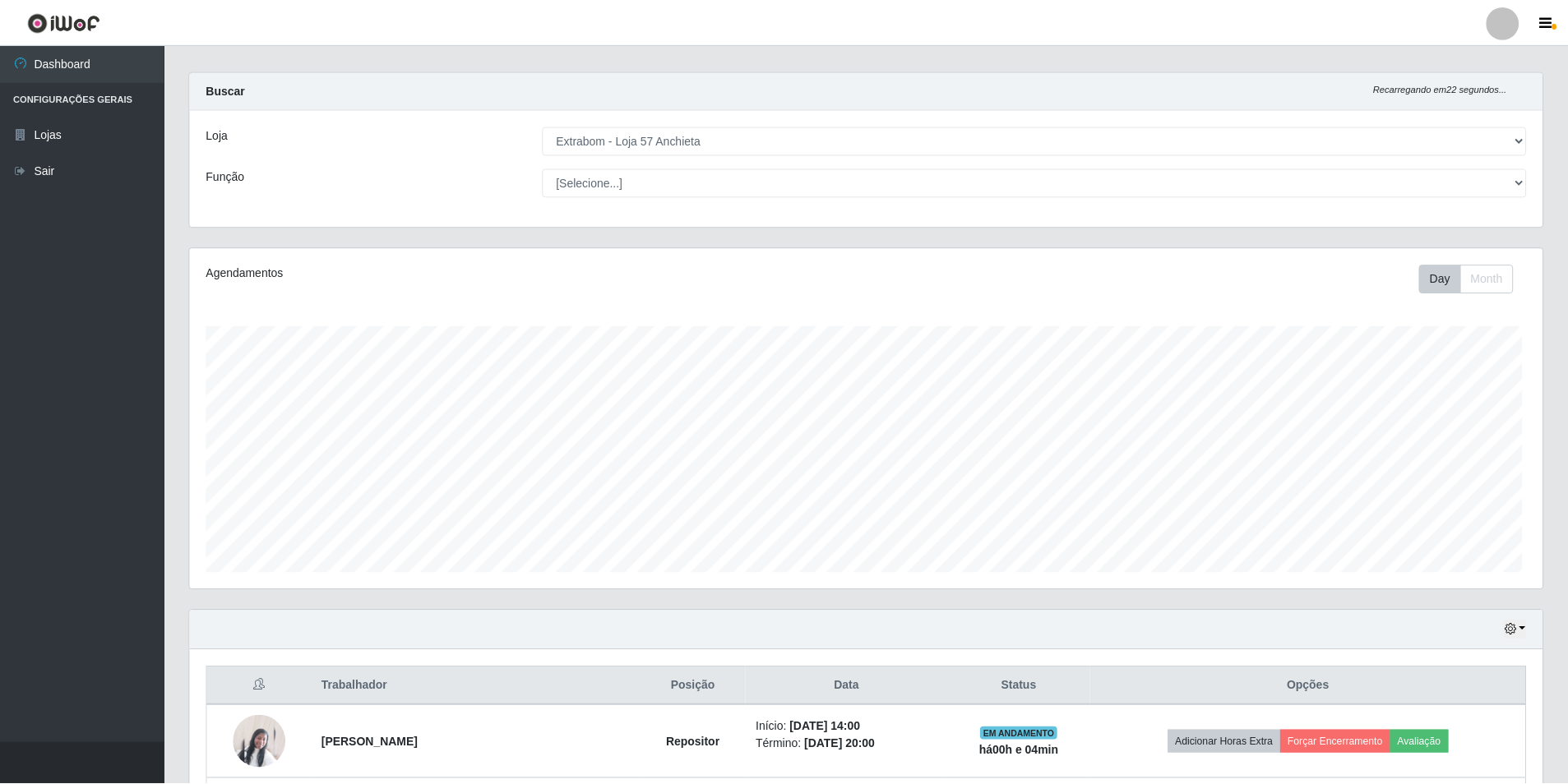
scroll to position [341, 1352]
